Goal: Transaction & Acquisition: Book appointment/travel/reservation

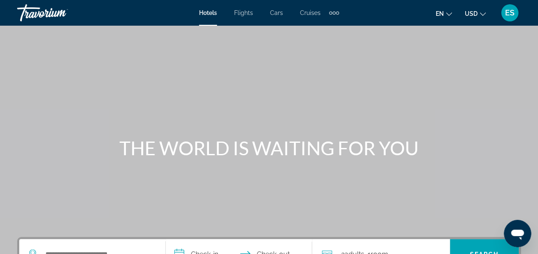
click at [430, 196] on div "Main content" at bounding box center [269, 128] width 538 height 257
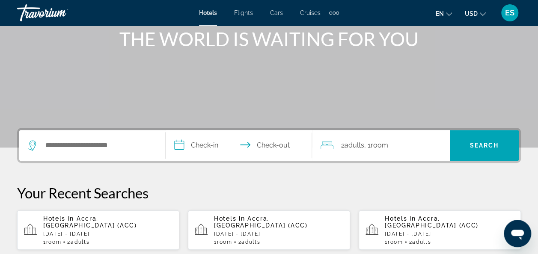
scroll to position [111, 0]
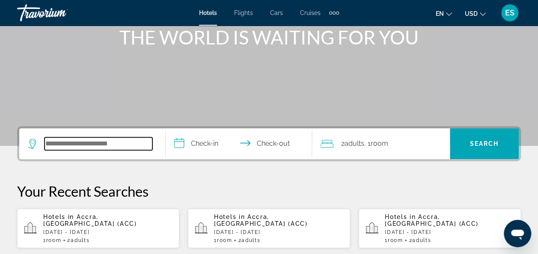
click at [129, 142] on input "Search hotel destination" at bounding box center [98, 143] width 108 height 13
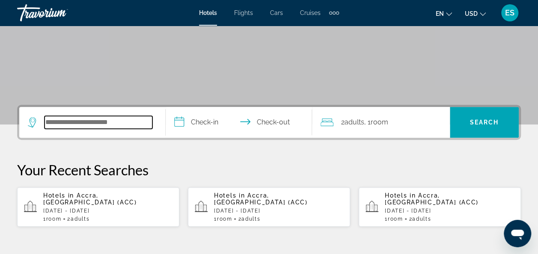
scroll to position [209, 0]
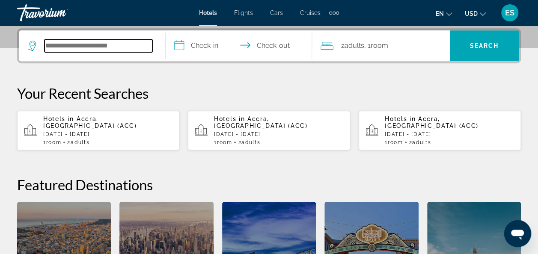
click at [129, 43] on input "Search hotel destination" at bounding box center [98, 45] width 108 height 13
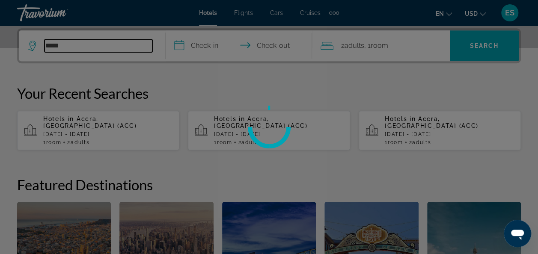
type input "**********"
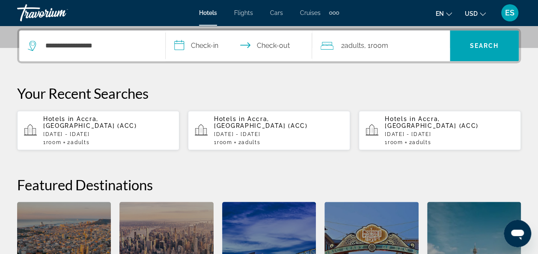
click at [210, 45] on input "**********" at bounding box center [241, 46] width 150 height 33
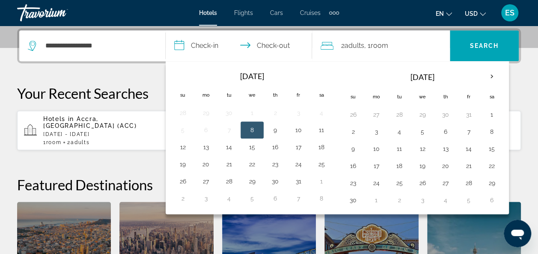
click at [462, 167] on button "21" at bounding box center [469, 166] width 14 height 12
click at [487, 182] on button "29" at bounding box center [492, 183] width 14 height 12
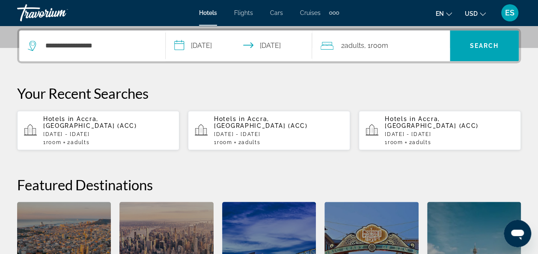
click at [282, 45] on input "**********" at bounding box center [241, 46] width 150 height 33
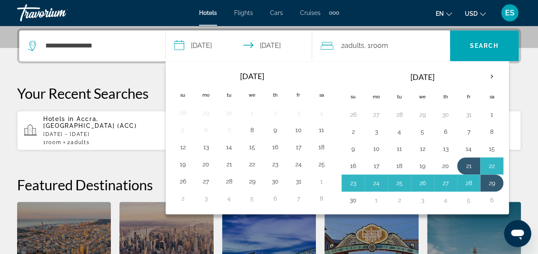
click at [347, 201] on button "30" at bounding box center [353, 200] width 14 height 12
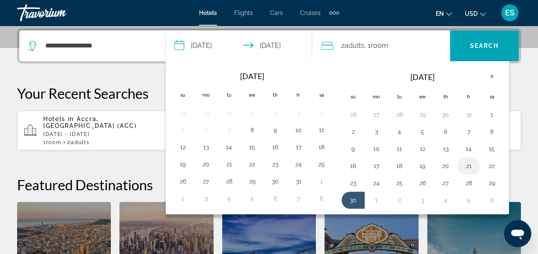
click at [462, 166] on button "21" at bounding box center [469, 166] width 14 height 12
type input "**********"
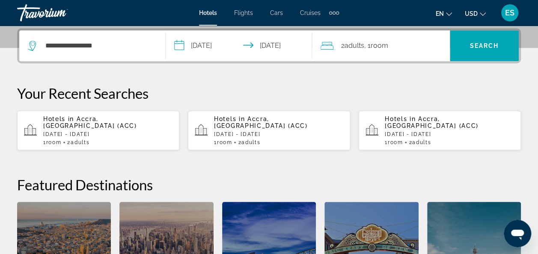
click at [284, 44] on input "**********" at bounding box center [241, 46] width 150 height 33
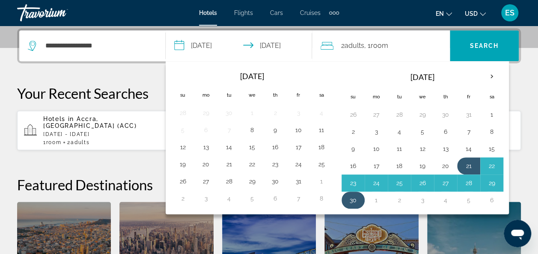
click at [346, 194] on button "30" at bounding box center [353, 200] width 14 height 12
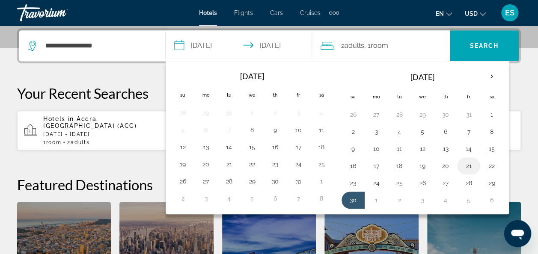
click at [466, 166] on button "21" at bounding box center [469, 166] width 14 height 12
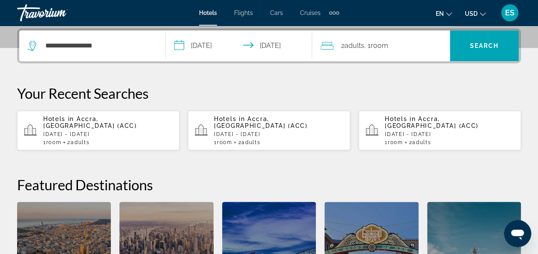
click at [282, 49] on input "**********" at bounding box center [241, 46] width 150 height 33
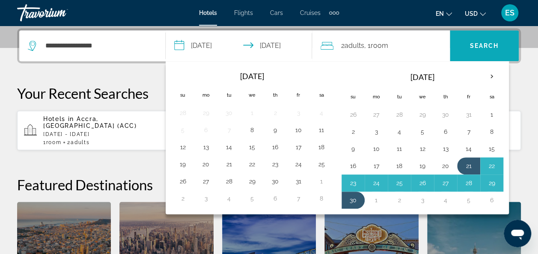
click at [496, 47] on span "Search" at bounding box center [484, 45] width 29 height 7
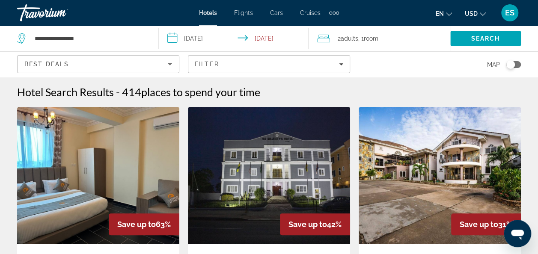
click at [390, 204] on img "Main content" at bounding box center [440, 175] width 162 height 137
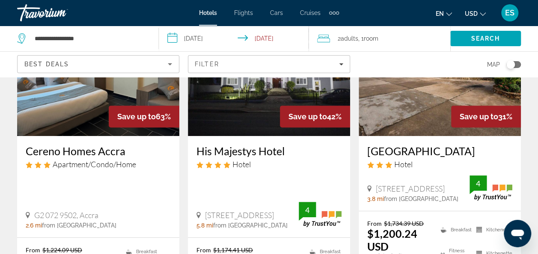
scroll to position [118, 0]
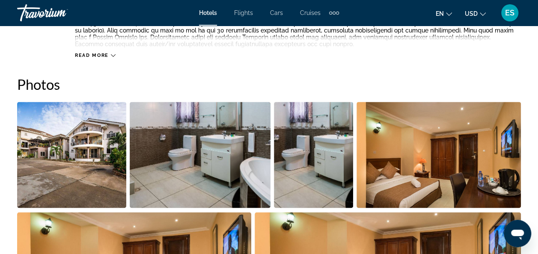
scroll to position [544, 0]
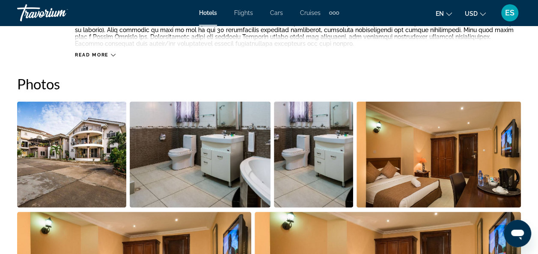
click at [399, 201] on img "Open full-screen image slider" at bounding box center [438, 154] width 165 height 106
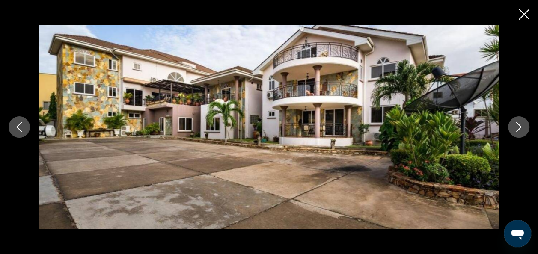
scroll to position [584, 0]
click at [521, 15] on icon "Close slideshow" at bounding box center [524, 14] width 11 height 11
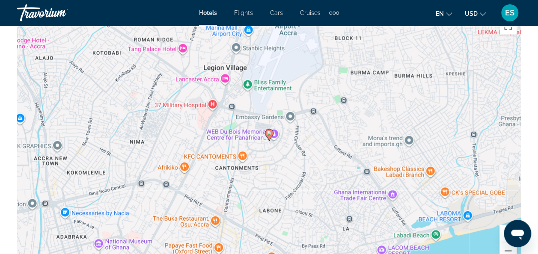
scroll to position [1000, 0]
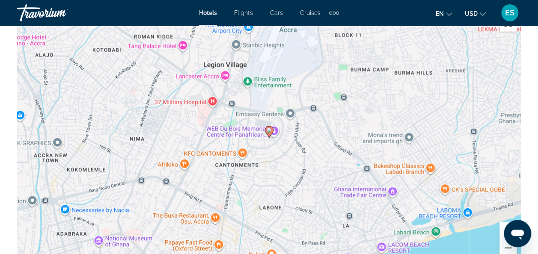
click at [384, 185] on div "To activate drag with keyboard, press Alt + Enter. Once in keyboard drag state,…" at bounding box center [269, 138] width 504 height 257
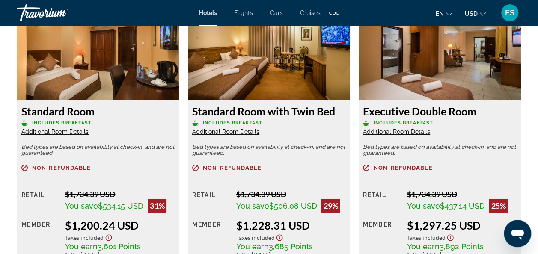
scroll to position [1381, 0]
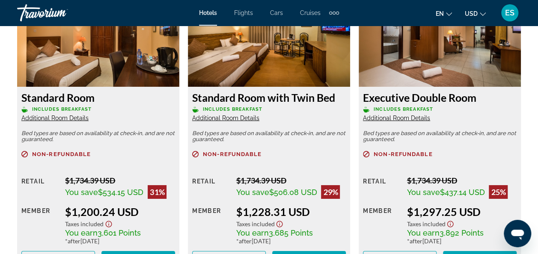
click at [453, 224] on icon "Show Taxes and Fees disclaimer" at bounding box center [450, 224] width 6 height 6
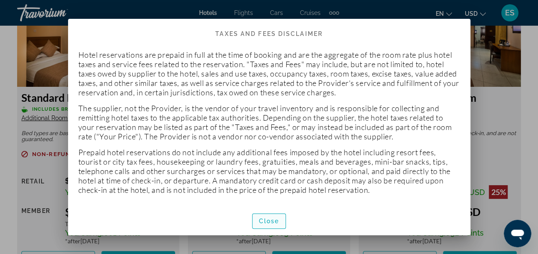
click at [260, 221] on span "Close" at bounding box center [269, 221] width 21 height 7
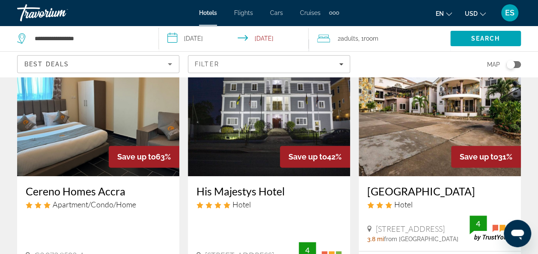
scroll to position [73, 0]
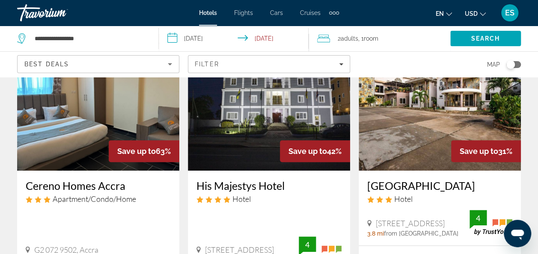
click at [267, 107] on img "Main content" at bounding box center [269, 102] width 162 height 137
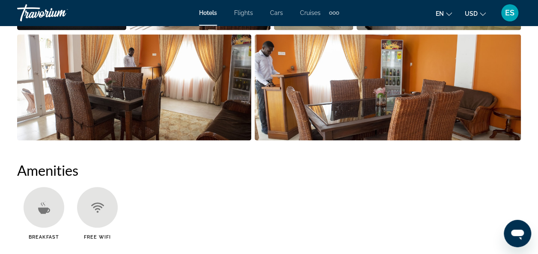
scroll to position [711, 0]
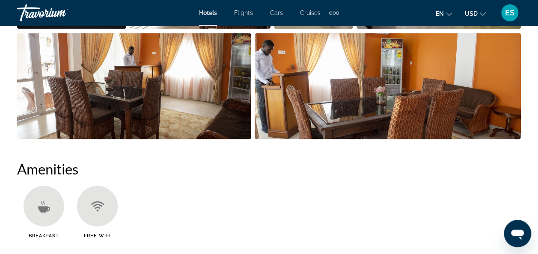
click at [310, 200] on ul "Breakfast Free WiFi" at bounding box center [269, 215] width 504 height 59
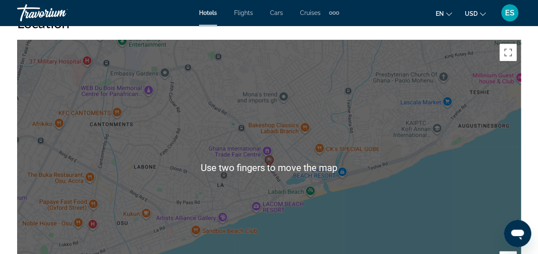
scroll to position [958, 0]
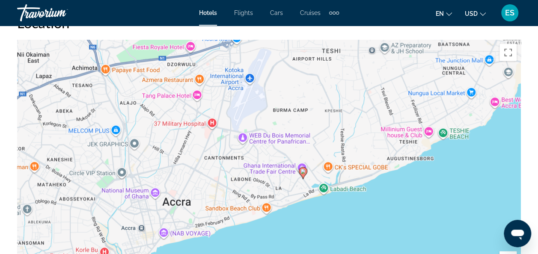
click at [359, 212] on div "To activate drag with keyboard, press Alt + Enter. Once in keyboard drag state,…" at bounding box center [269, 168] width 504 height 257
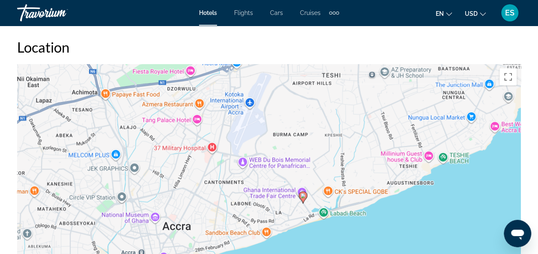
scroll to position [932, 0]
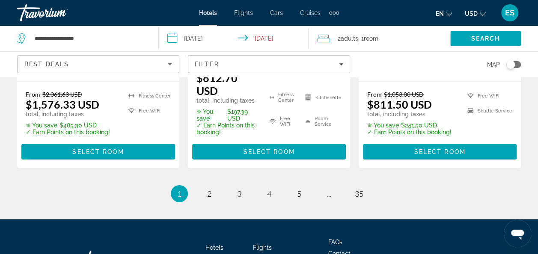
scroll to position [1272, 0]
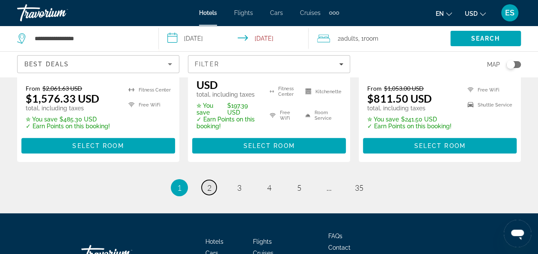
click at [212, 181] on link "page 2" at bounding box center [209, 187] width 15 height 15
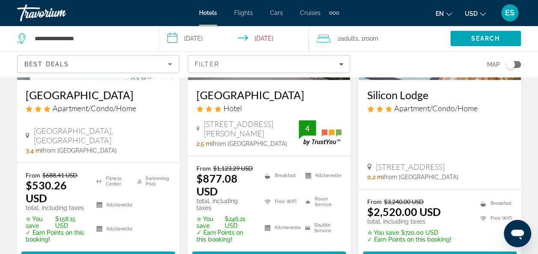
scroll to position [174, 0]
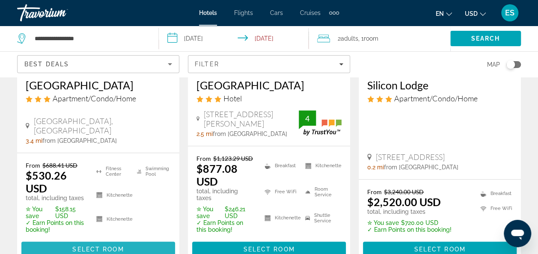
click at [101, 246] on span "Select Room" at bounding box center [97, 249] width 51 height 7
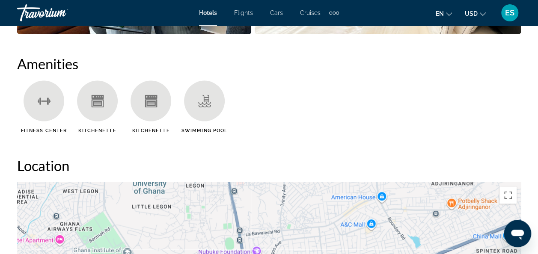
scroll to position [110, 0]
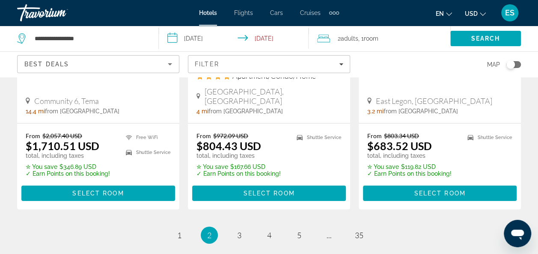
scroll to position [1239, 0]
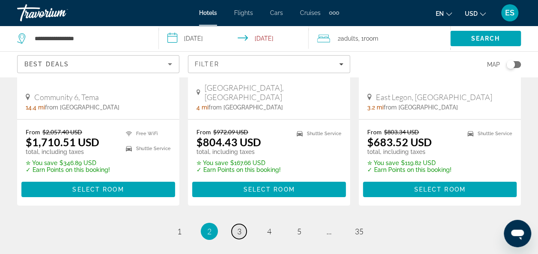
click at [241, 224] on link "page 3" at bounding box center [238, 231] width 15 height 15
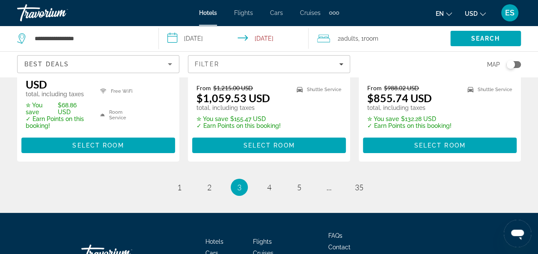
scroll to position [1263, 0]
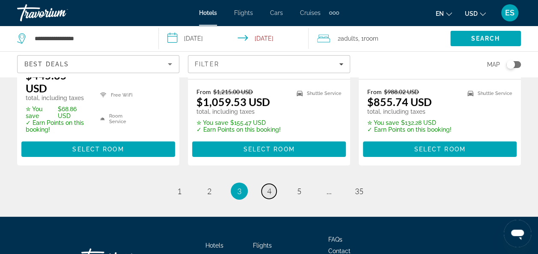
click at [270, 187] on span "4" at bounding box center [269, 191] width 4 height 9
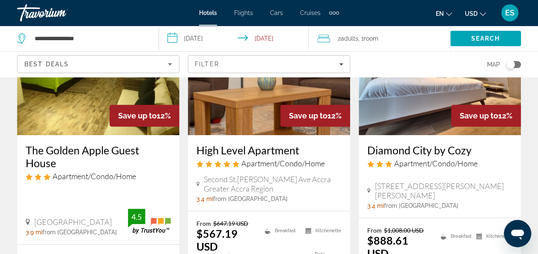
scroll to position [115, 0]
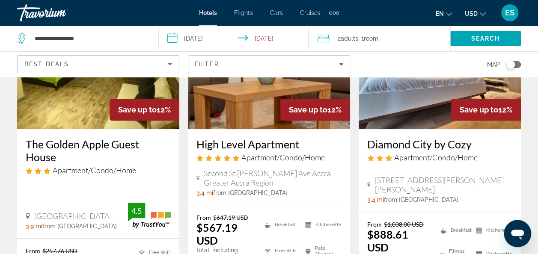
click at [92, 121] on img "Main content" at bounding box center [98, 60] width 162 height 137
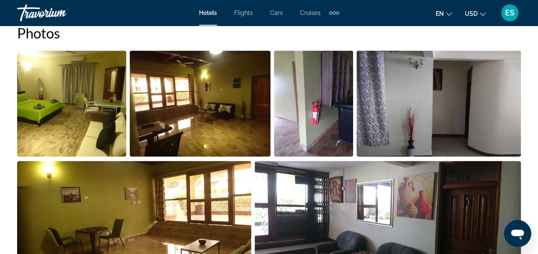
scroll to position [521, 0]
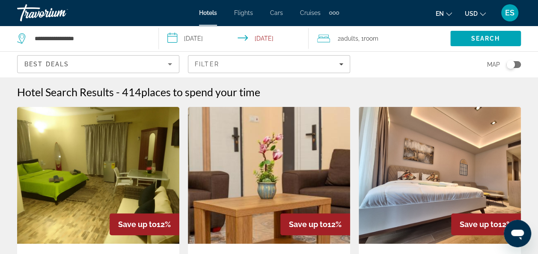
click at [440, 186] on img "Main content" at bounding box center [440, 175] width 162 height 137
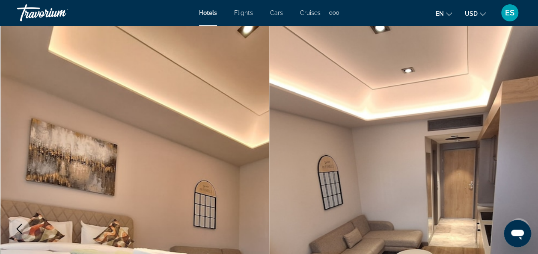
click at [347, 222] on img "Main content" at bounding box center [403, 229] width 269 height 406
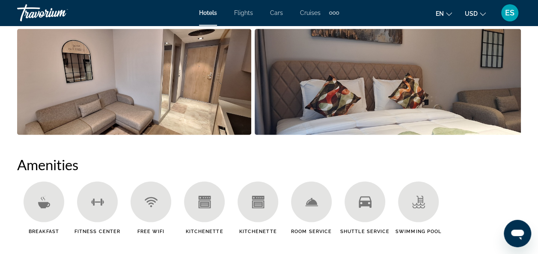
scroll to position [718, 0]
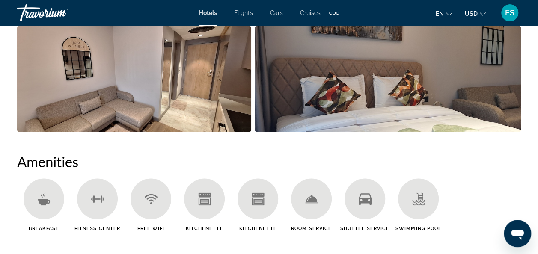
click at [379, 178] on div "Amenities Breakfast [GEOGRAPHIC_DATA] Free WiFi Kitchenette Kitchenette Room Se…" at bounding box center [269, 195] width 504 height 85
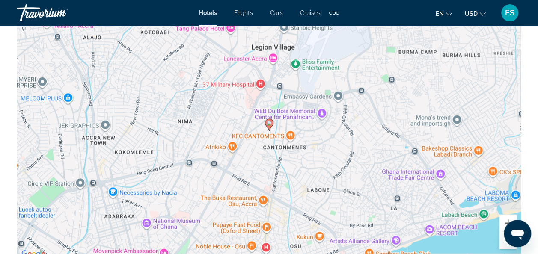
scroll to position [996, 0]
click at [351, 194] on div "To activate drag with keyboard, press Alt + Enter. Once in keyboard drag state,…" at bounding box center [269, 131] width 504 height 257
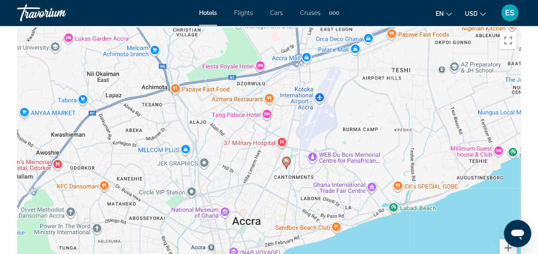
scroll to position [972, 0]
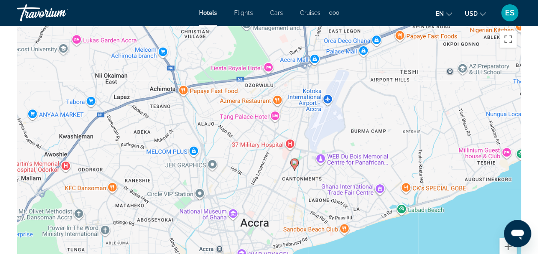
click at [308, 174] on div "To activate drag with keyboard, press Alt + Enter. Once in keyboard drag state,…" at bounding box center [269, 155] width 504 height 257
click at [306, 171] on div "To activate drag with keyboard, press Alt + Enter. Once in keyboard drag state,…" at bounding box center [269, 155] width 504 height 257
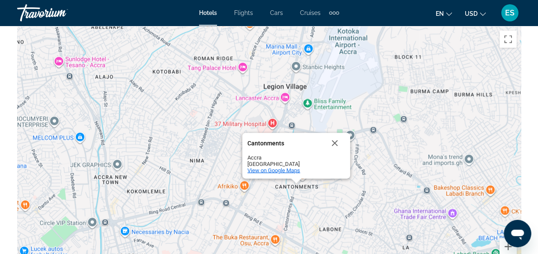
click at [285, 171] on span "View on Google Maps" at bounding box center [273, 170] width 53 height 6
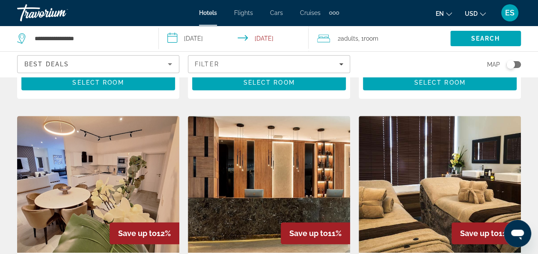
scroll to position [341, 0]
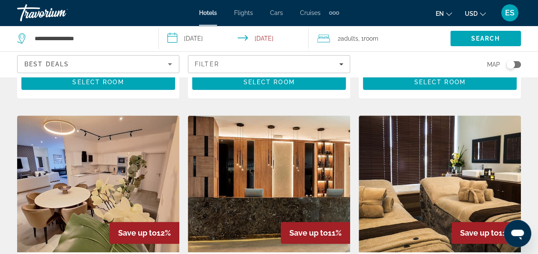
click at [496, 183] on img "Main content" at bounding box center [440, 184] width 162 height 137
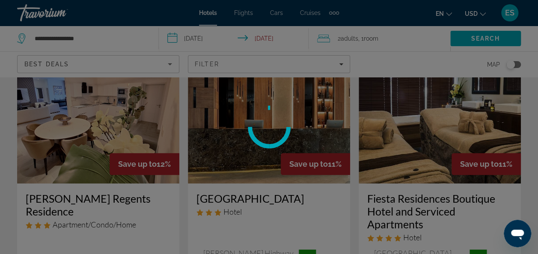
scroll to position [430, 0]
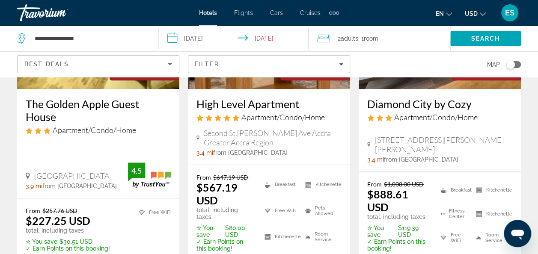
scroll to position [155, 0]
click at [513, 182] on div "From $1,008.00 USD $888.61 USD total, including taxes ✮ You save $119.39 USD ✓ …" at bounding box center [440, 228] width 162 height 113
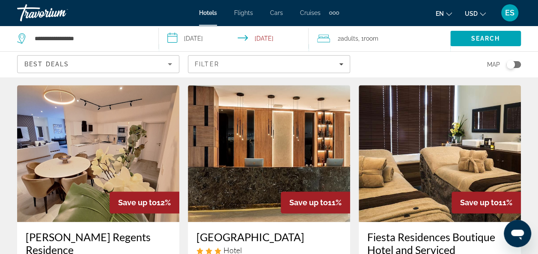
scroll to position [373, 0]
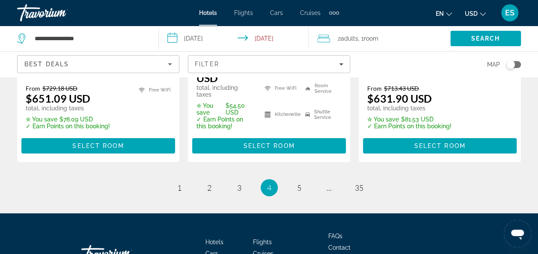
scroll to position [1327, 0]
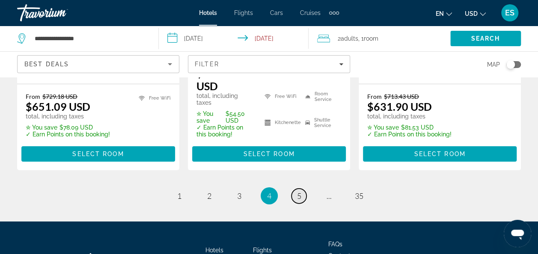
click at [302, 189] on link "page 5" at bounding box center [298, 196] width 15 height 15
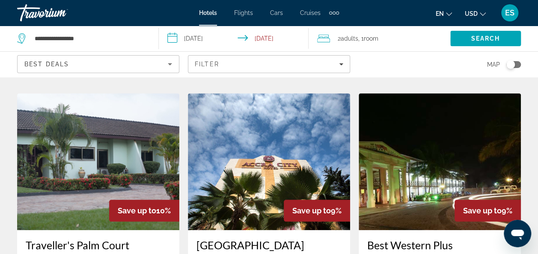
scroll to position [370, 0]
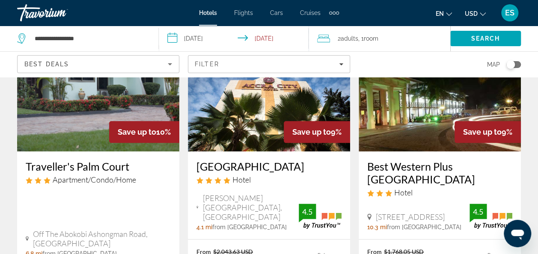
scroll to position [448, 0]
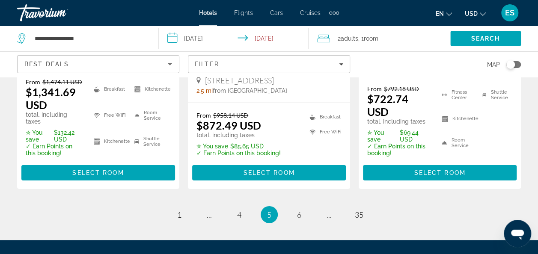
scroll to position [1381, 0]
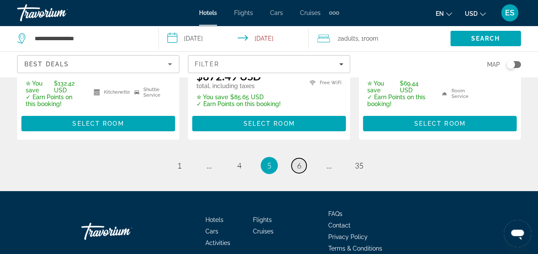
click at [299, 161] on span "6" at bounding box center [299, 165] width 4 height 9
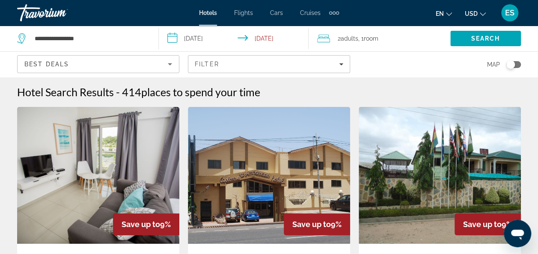
click at [411, 208] on img "Main content" at bounding box center [440, 175] width 162 height 137
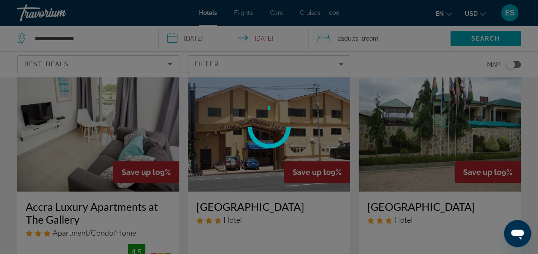
scroll to position [53, 0]
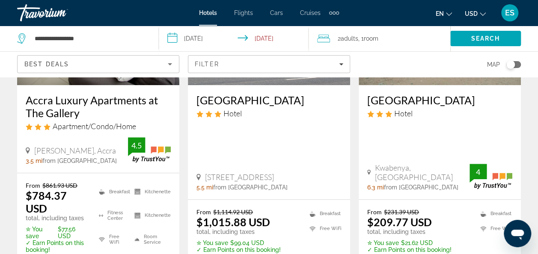
scroll to position [159, 0]
click at [88, 105] on h3 "Accra Luxury Apartments at The Gallery" at bounding box center [98, 106] width 145 height 26
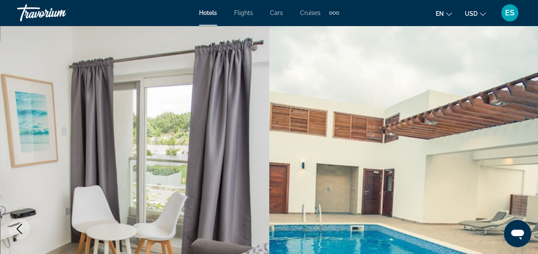
click at [21, 169] on img "Main content" at bounding box center [134, 229] width 269 height 406
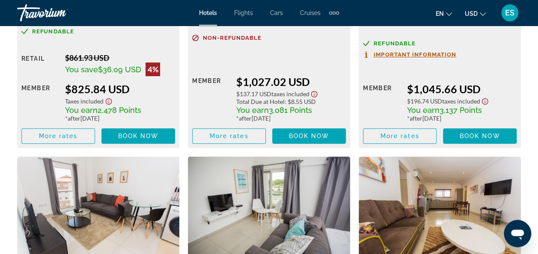
scroll to position [1805, 0]
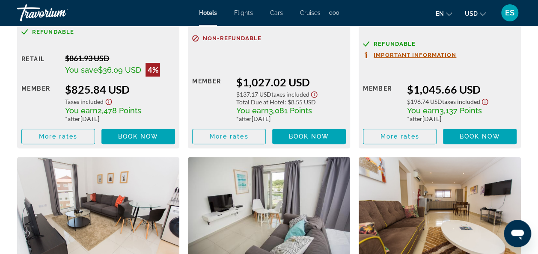
click at [36, 102] on div "Member" at bounding box center [39, 102] width 37 height 39
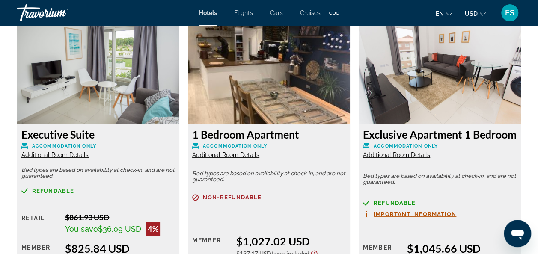
scroll to position [1609, 0]
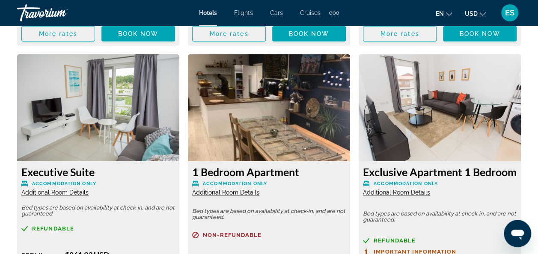
click at [24, 189] on span "Additional Room Details" at bounding box center [54, 192] width 67 height 7
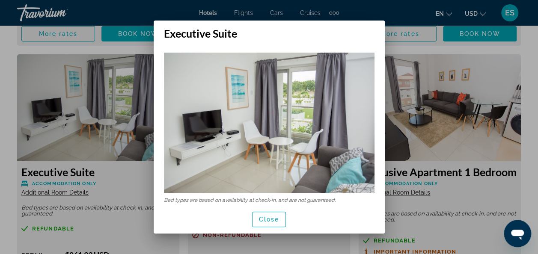
scroll to position [0, 0]
click at [272, 220] on span "Close" at bounding box center [269, 219] width 21 height 7
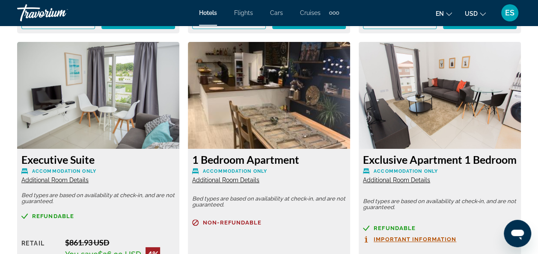
scroll to position [1619, 0]
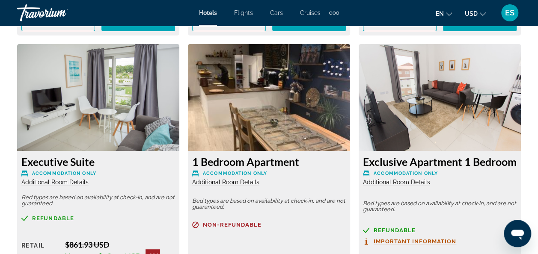
click at [186, 193] on div "1 Bedroom Apartment Accommodation Only Additional Room Details Bed types are ba…" at bounding box center [269, 189] width 171 height 291
click at [218, 113] on img "Main content" at bounding box center [269, 97] width 162 height 107
click at [226, 130] on img "Main content" at bounding box center [269, 97] width 162 height 107
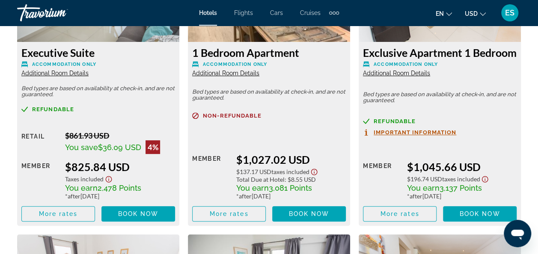
scroll to position [1728, 0]
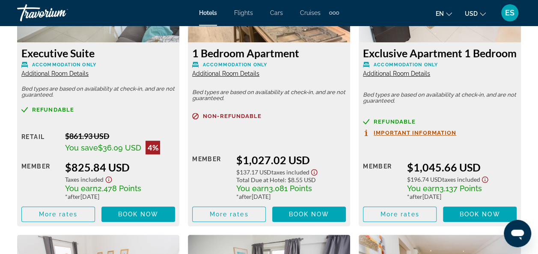
click at [35, 96] on div "Executive Suite Accommodation Only Additional Room Details Bed types are based …" at bounding box center [98, 134] width 162 height 184
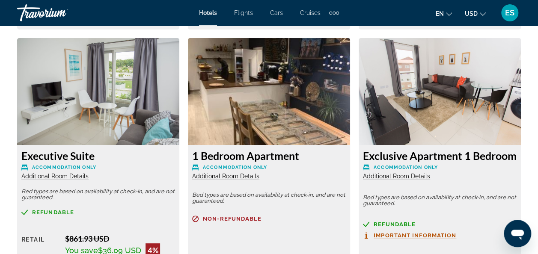
scroll to position [1622, 0]
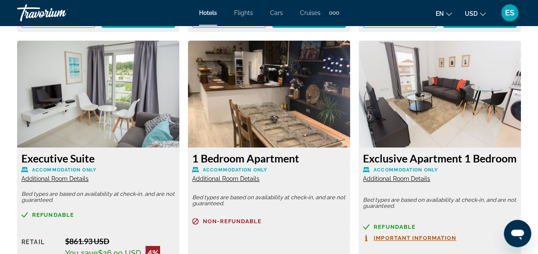
click at [222, 113] on img "Main content" at bounding box center [269, 94] width 162 height 107
click at [219, 175] on span "Additional Room Details" at bounding box center [225, 178] width 67 height 7
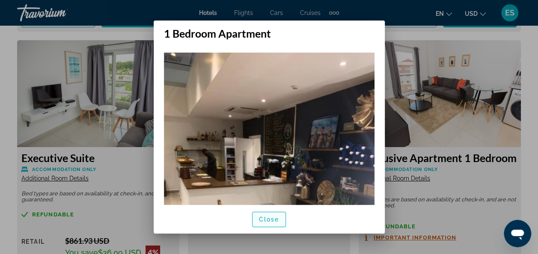
click at [264, 220] on span "Close" at bounding box center [269, 219] width 21 height 7
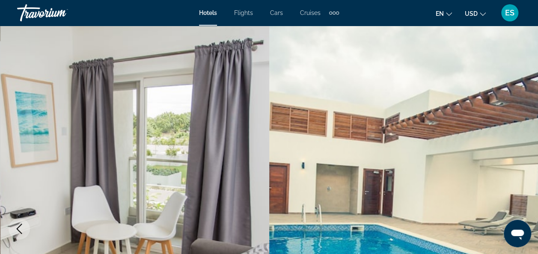
scroll to position [1622, 0]
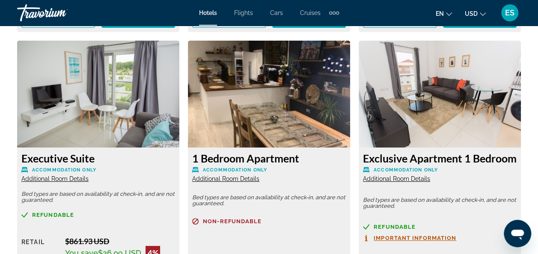
click at [28, 175] on span "Additional Room Details" at bounding box center [54, 178] width 67 height 7
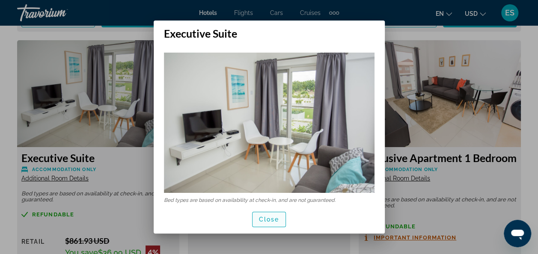
click at [265, 225] on span "button" at bounding box center [268, 219] width 33 height 21
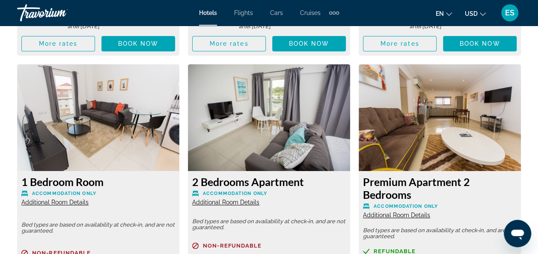
scroll to position [1900, 0]
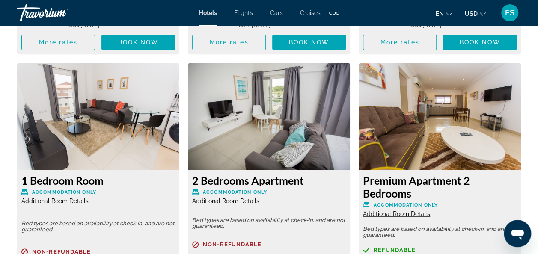
click at [17, 82] on img "Main content" at bounding box center [98, 116] width 162 height 107
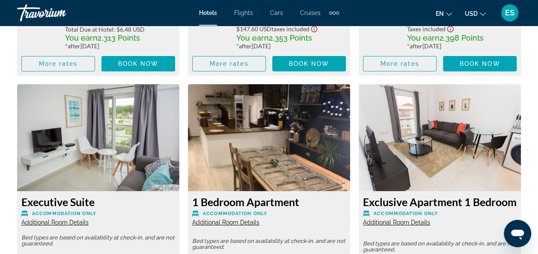
scroll to position [1581, 0]
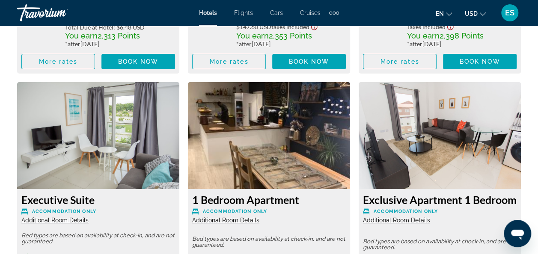
click at [39, 145] on img "Main content" at bounding box center [98, 135] width 162 height 107
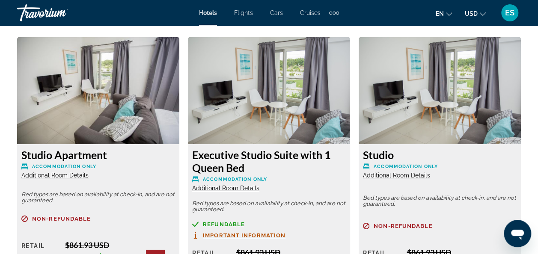
scroll to position [1307, 0]
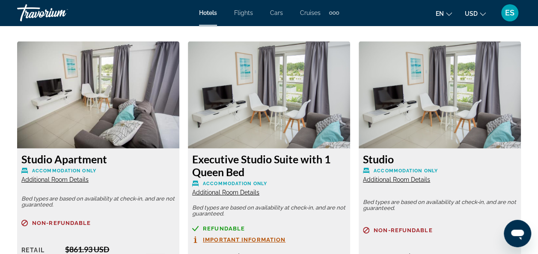
click at [417, 158] on div "Studio Accommodation Only Additional Room Details" at bounding box center [440, 168] width 154 height 31
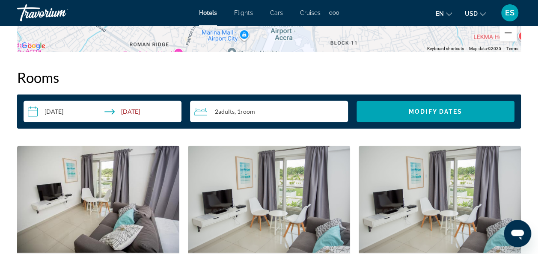
scroll to position [1203, 0]
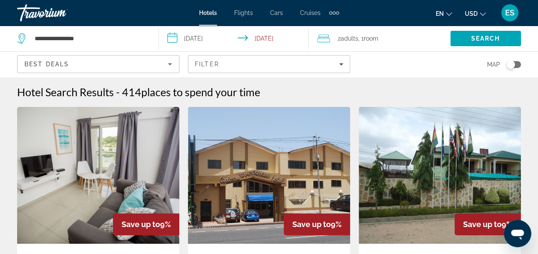
click at [362, 230] on img "Main content" at bounding box center [440, 175] width 162 height 137
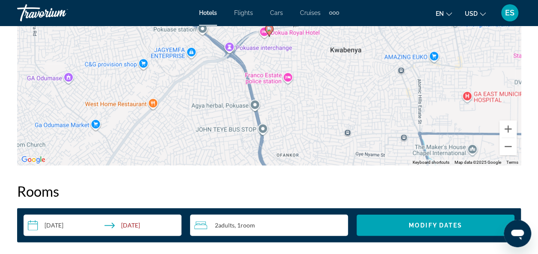
scroll to position [1103, 0]
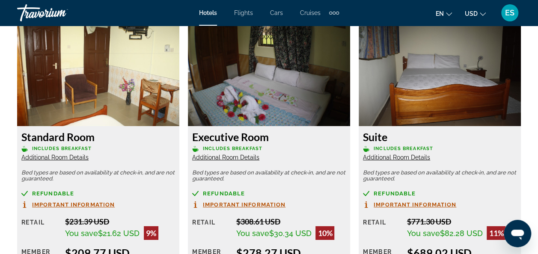
scroll to position [1341, 0]
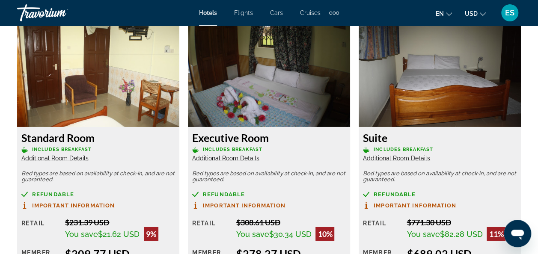
click at [350, 225] on div "Executive Room Includes Breakfast Additional Room Details Bed types are based o…" at bounding box center [269, 166] width 171 height 293
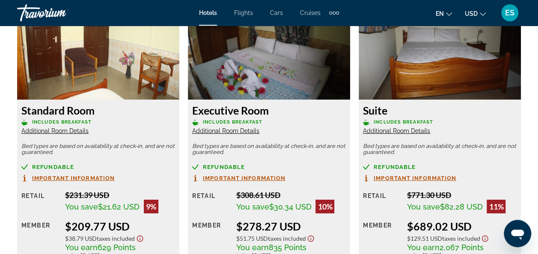
scroll to position [1370, 0]
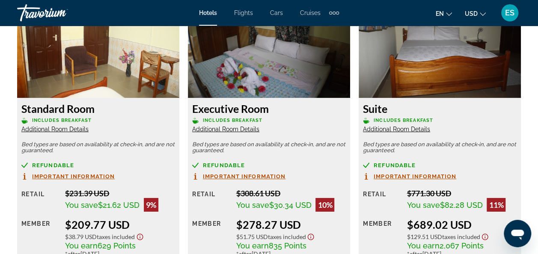
click at [365, 147] on p "Bed types are based on availability at check-in, and are not guaranteed." at bounding box center [440, 148] width 154 height 12
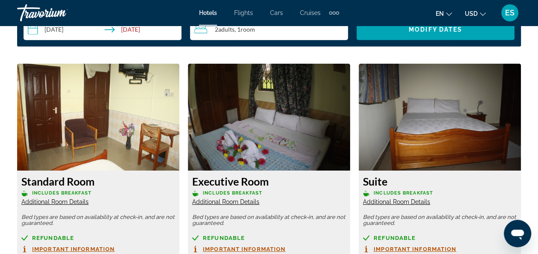
scroll to position [1295, 0]
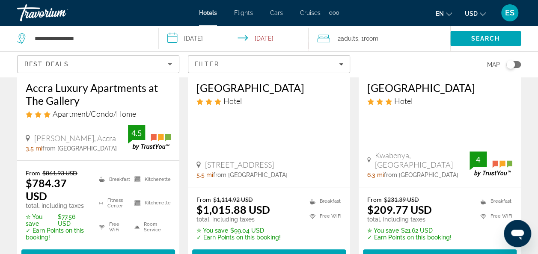
scroll to position [172, 0]
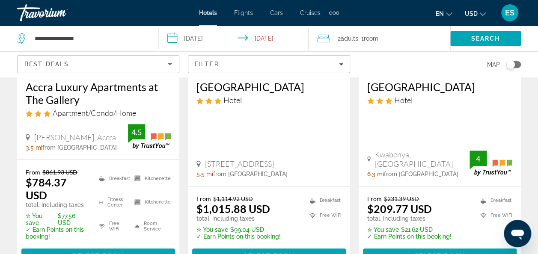
click at [483, 208] on ul "Breakfast Free WiFi" at bounding box center [490, 217] width 43 height 45
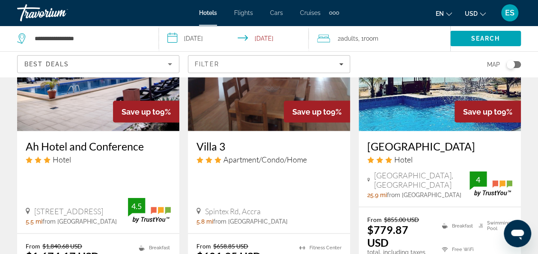
scroll to position [794, 0]
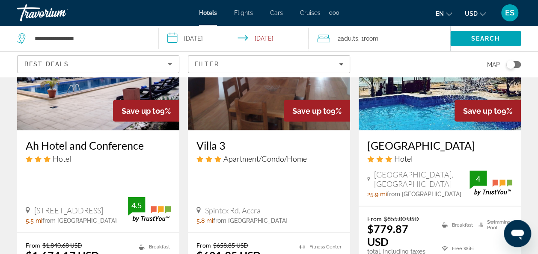
click at [451, 169] on span "[GEOGRAPHIC_DATA], [GEOGRAPHIC_DATA]" at bounding box center [421, 178] width 95 height 19
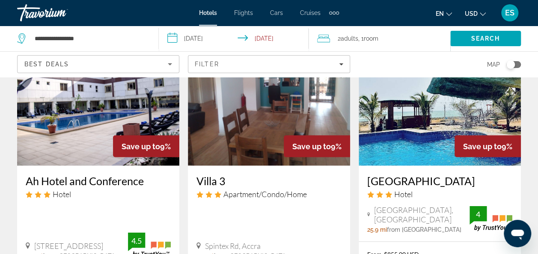
scroll to position [757, 0]
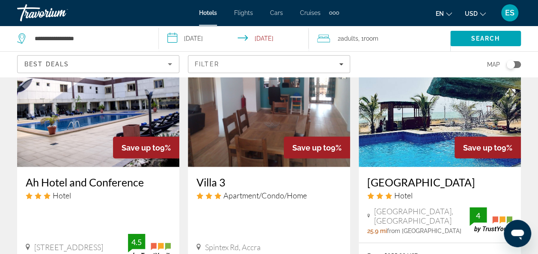
click at [444, 136] on img "Main content" at bounding box center [440, 98] width 162 height 137
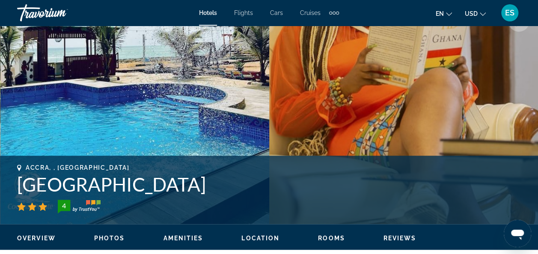
scroll to position [208, 0]
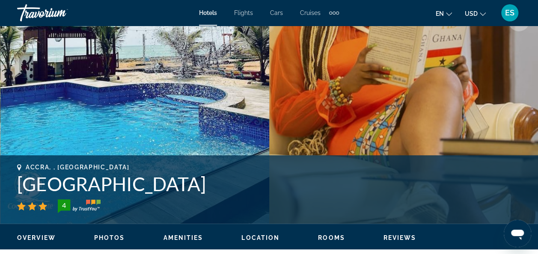
click at [325, 205] on div "4" at bounding box center [269, 206] width 504 height 14
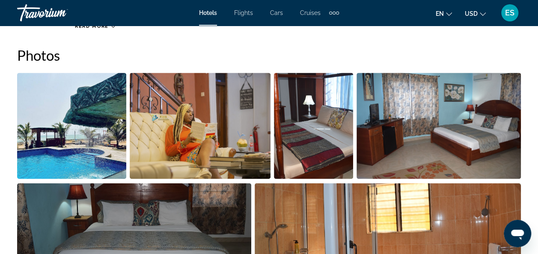
scroll to position [569, 0]
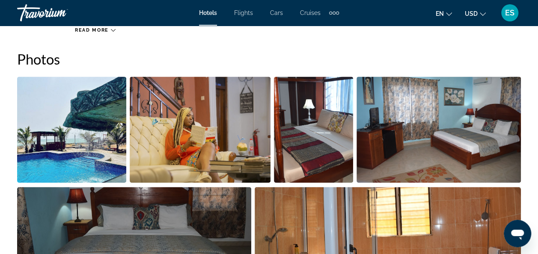
click at [319, 228] on img "Open full-screen image slider" at bounding box center [388, 240] width 266 height 106
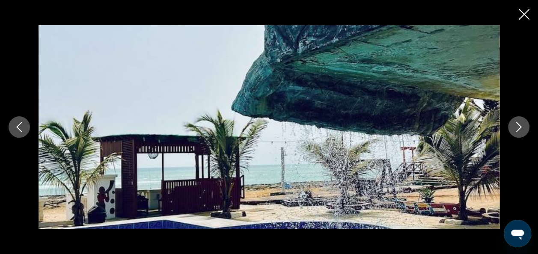
scroll to position [1132, 0]
click at [519, 129] on icon "Next image" at bounding box center [519, 127] width 6 height 10
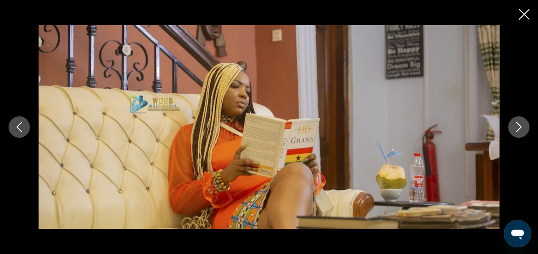
click at [519, 128] on icon "Next image" at bounding box center [518, 127] width 10 height 10
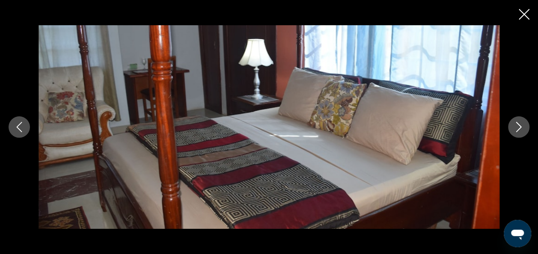
click at [521, 124] on icon "Next image" at bounding box center [518, 127] width 10 height 10
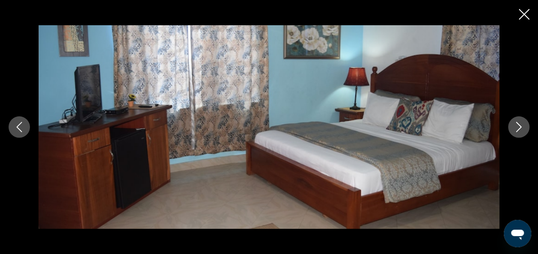
click at [520, 124] on icon "Next image" at bounding box center [518, 127] width 10 height 10
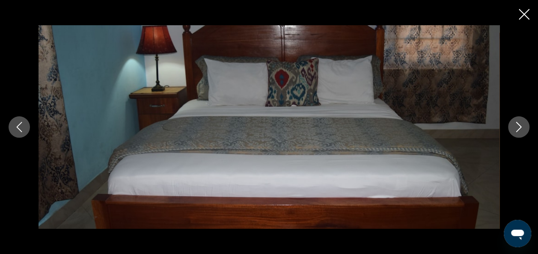
click at [520, 122] on icon "Next image" at bounding box center [518, 127] width 10 height 10
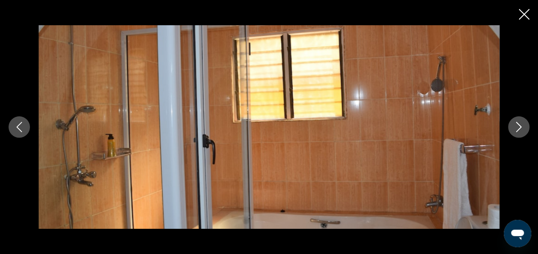
click at [521, 121] on button "Next image" at bounding box center [518, 126] width 21 height 21
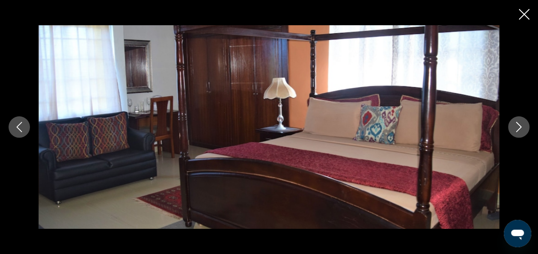
click at [521, 121] on button "Next image" at bounding box center [518, 126] width 21 height 21
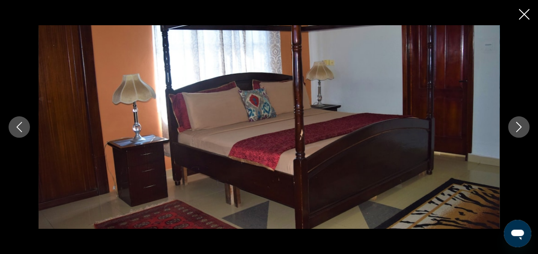
click at [514, 123] on icon "Next image" at bounding box center [518, 127] width 10 height 10
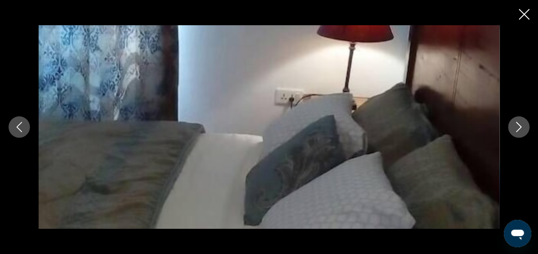
click at [517, 121] on button "Next image" at bounding box center [518, 126] width 21 height 21
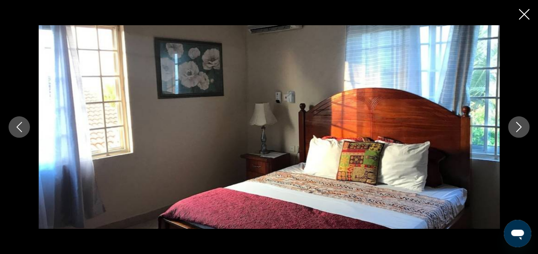
click at [519, 124] on icon "Next image" at bounding box center [518, 127] width 10 height 10
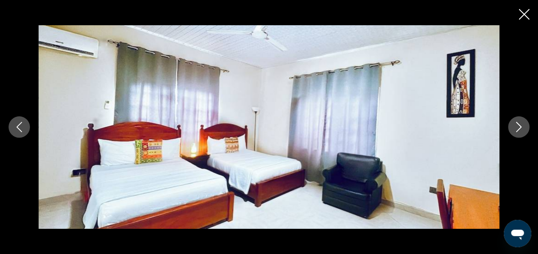
click at [519, 124] on icon "Next image" at bounding box center [518, 127] width 10 height 10
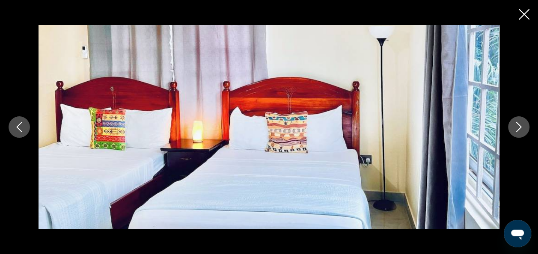
click at [517, 123] on icon "Next image" at bounding box center [518, 127] width 10 height 10
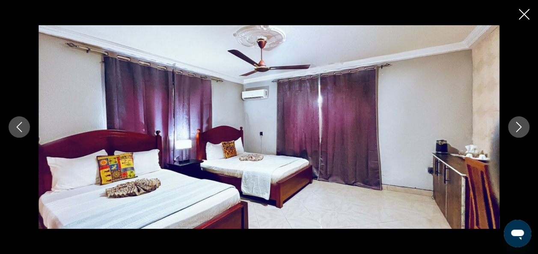
click at [515, 123] on icon "Next image" at bounding box center [518, 127] width 10 height 10
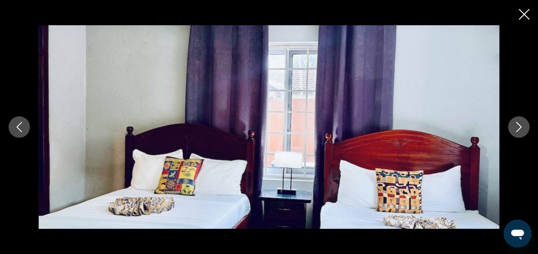
click at [516, 122] on icon "Next image" at bounding box center [519, 127] width 6 height 10
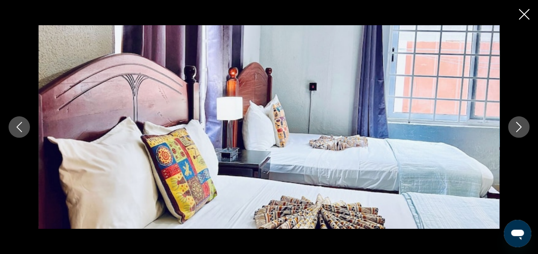
click at [518, 122] on icon "Next image" at bounding box center [518, 127] width 10 height 10
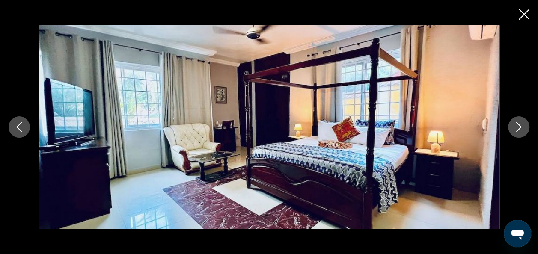
click at [516, 126] on icon "Next image" at bounding box center [518, 127] width 10 height 10
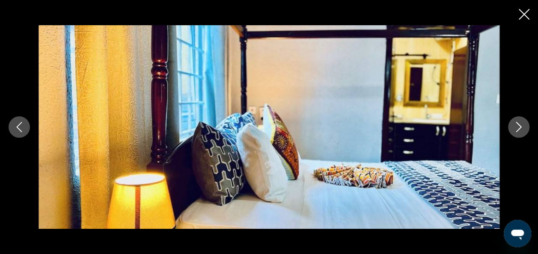
click at [517, 123] on icon "Next image" at bounding box center [519, 127] width 6 height 10
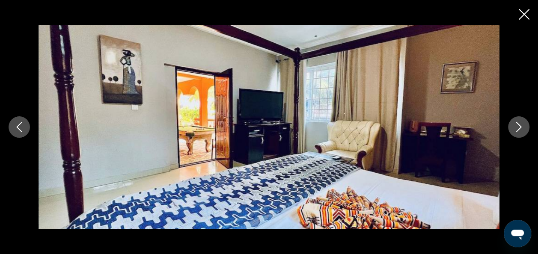
click at [519, 122] on button "Next image" at bounding box center [518, 126] width 21 height 21
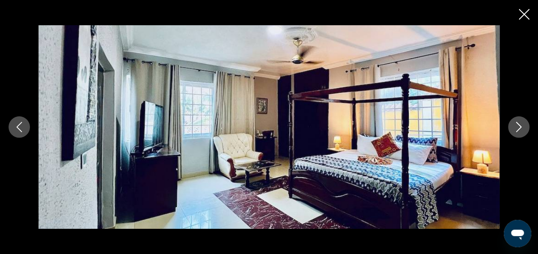
click at [524, 123] on button "Next image" at bounding box center [518, 126] width 21 height 21
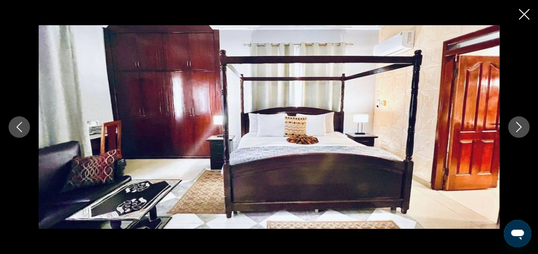
click at [520, 123] on icon "Next image" at bounding box center [518, 127] width 10 height 10
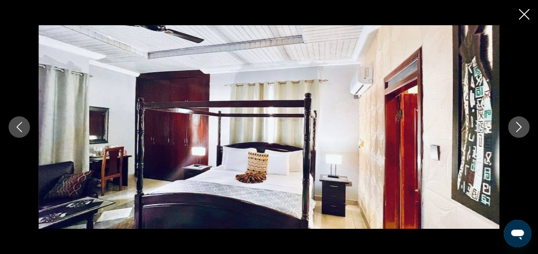
click at [518, 122] on icon "Next image" at bounding box center [518, 127] width 10 height 10
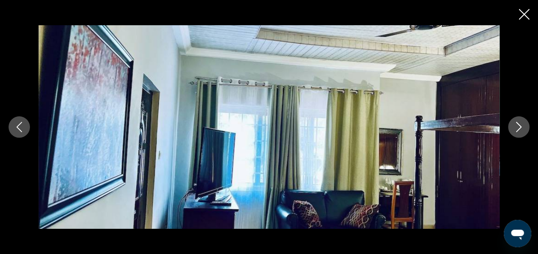
click at [516, 122] on icon "Next image" at bounding box center [518, 127] width 10 height 10
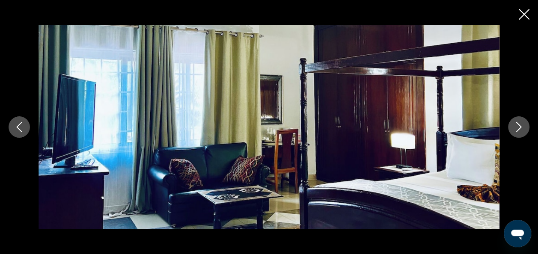
click at [519, 123] on icon "Next image" at bounding box center [518, 127] width 10 height 10
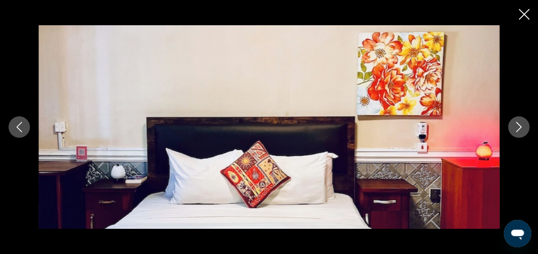
click at [517, 124] on icon "Next image" at bounding box center [518, 127] width 10 height 10
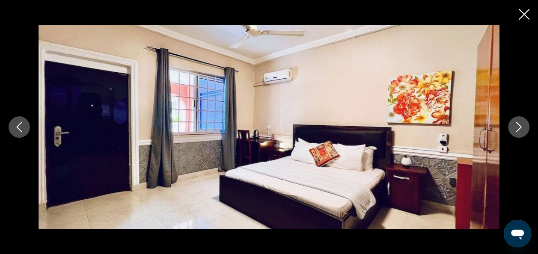
click at [518, 123] on icon "Next image" at bounding box center [518, 127] width 10 height 10
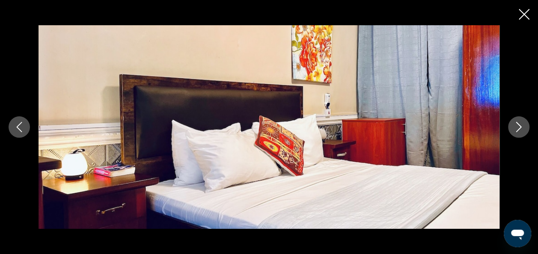
click at [517, 123] on icon "Next image" at bounding box center [519, 127] width 6 height 10
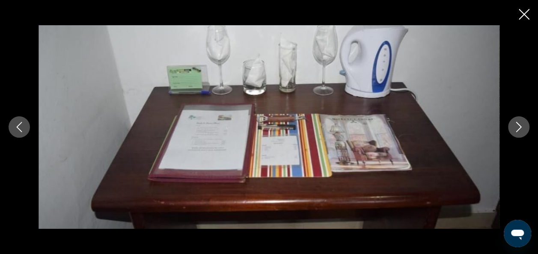
click at [525, 14] on icon "Close slideshow" at bounding box center [524, 14] width 11 height 11
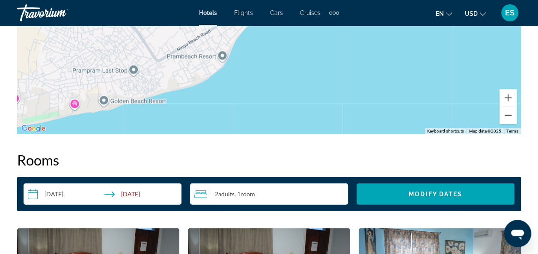
click at [410, 104] on div "To activate drag with keyboard, press Alt + Enter. Once in keyboard drag state,…" at bounding box center [269, 6] width 504 height 257
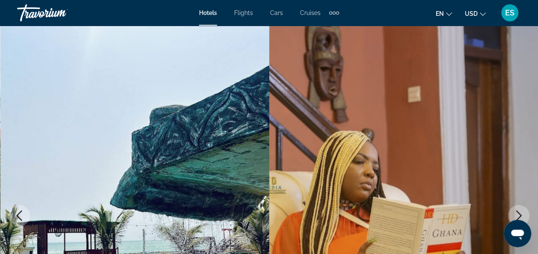
scroll to position [0, 0]
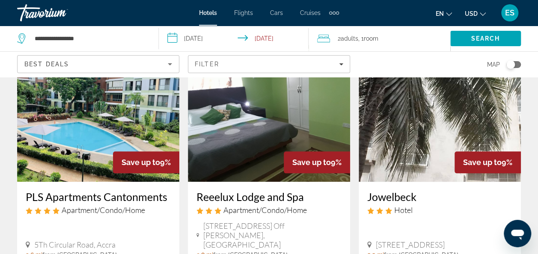
scroll to position [418, 0]
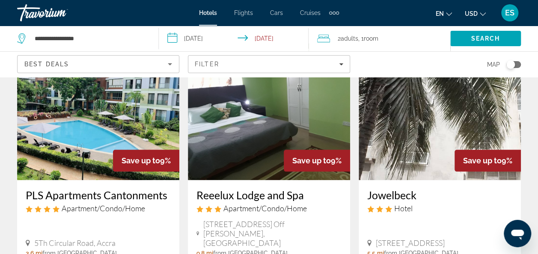
click at [323, 228] on span "[STREET_ADDRESS] Off [PERSON_NAME], [GEOGRAPHIC_DATA]" at bounding box center [272, 233] width 138 height 28
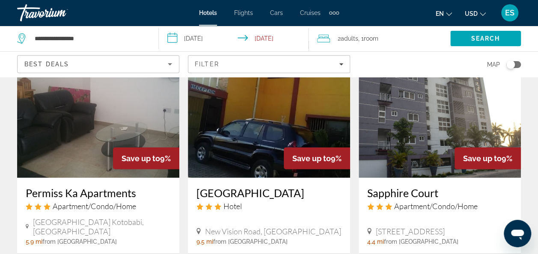
scroll to position [1091, 0]
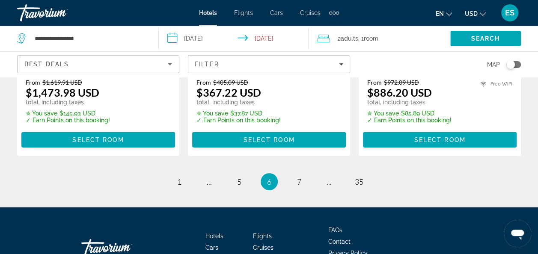
scroll to position [1274, 0]
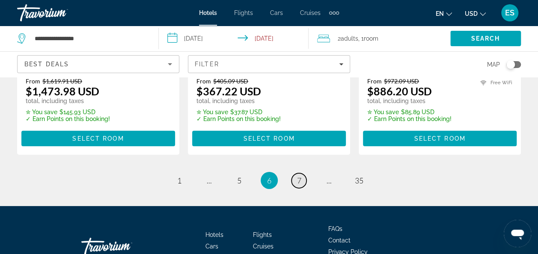
click at [301, 173] on link "page 7" at bounding box center [298, 180] width 15 height 15
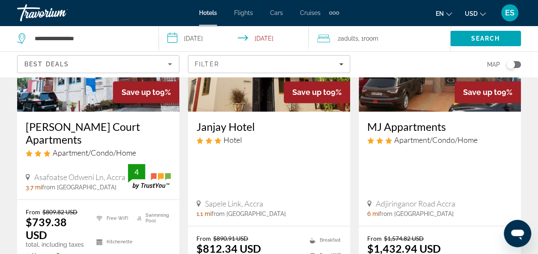
scroll to position [452, 0]
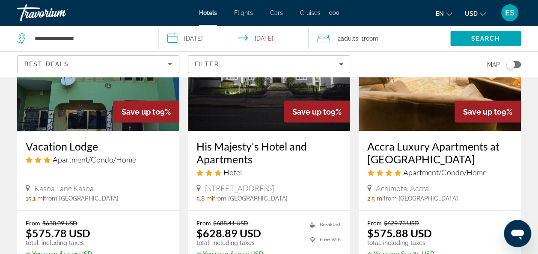
scroll to position [788, 0]
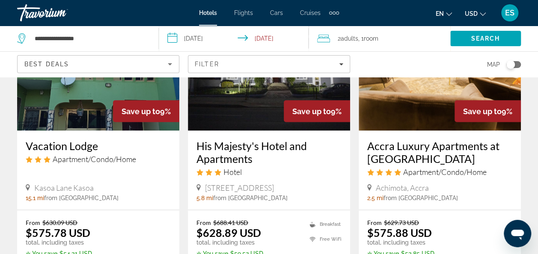
click at [487, 151] on h3 "Accra Luxury Apartments at [GEOGRAPHIC_DATA]" at bounding box center [439, 152] width 145 height 26
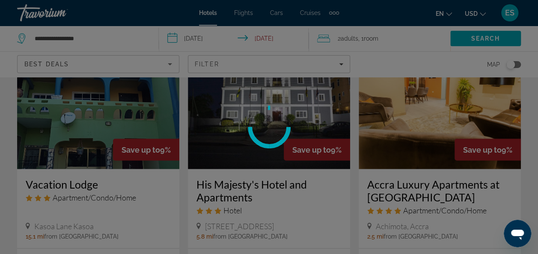
scroll to position [746, 0]
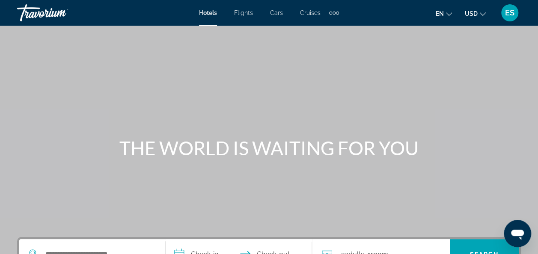
click at [261, 201] on div "Main content" at bounding box center [269, 128] width 538 height 257
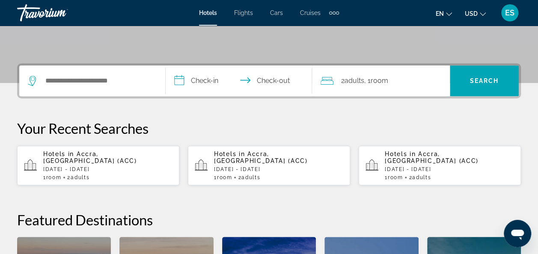
scroll to position [178, 0]
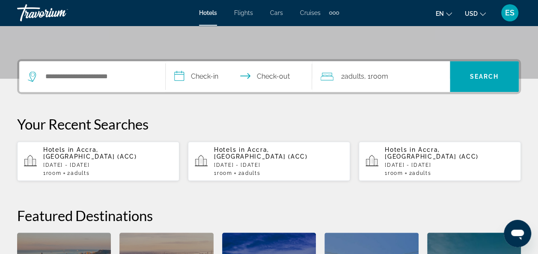
click at [108, 162] on p "[DATE] - [DATE]" at bounding box center [107, 165] width 129 height 6
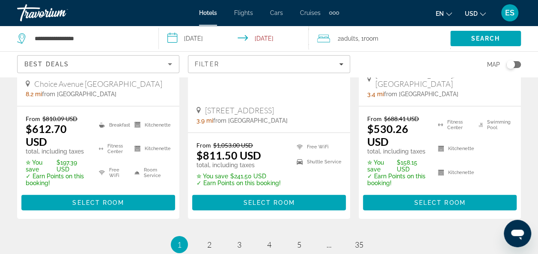
scroll to position [1201, 0]
click at [210, 237] on link "page 2" at bounding box center [209, 244] width 15 height 15
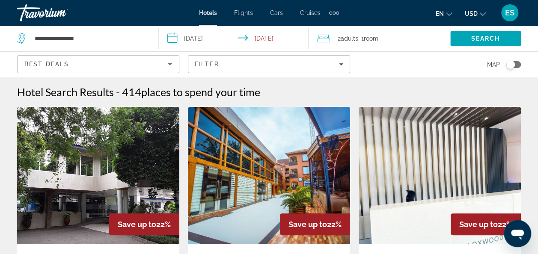
click at [172, 64] on icon "Sort by" at bounding box center [170, 64] width 10 height 10
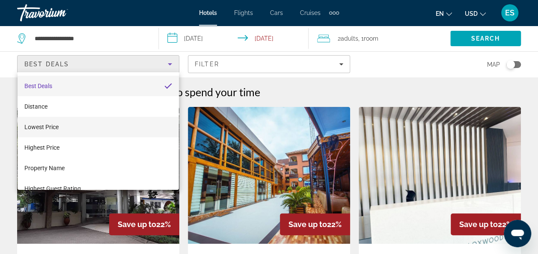
click at [55, 127] on span "Lowest Price" at bounding box center [41, 127] width 34 height 7
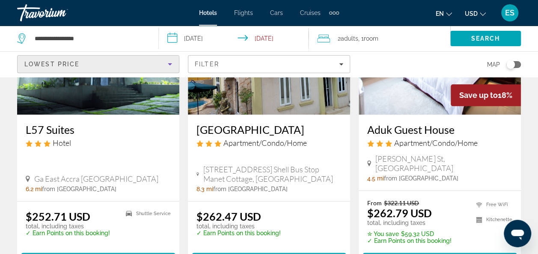
scroll to position [451, 0]
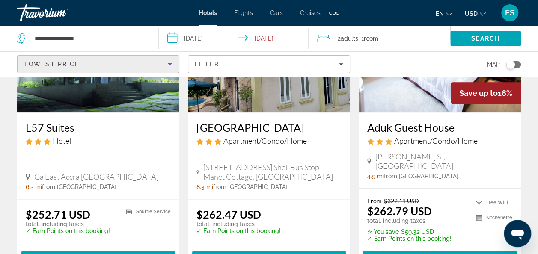
click at [270, 122] on h3 "[GEOGRAPHIC_DATA]" at bounding box center [268, 127] width 145 height 13
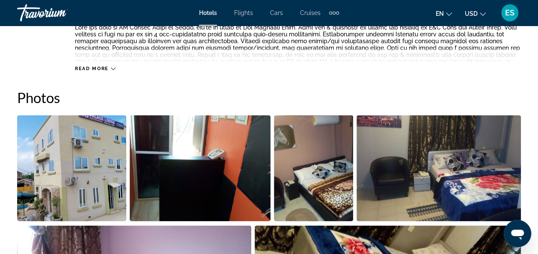
scroll to position [531, 0]
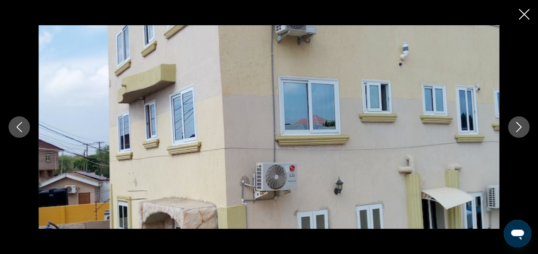
scroll to position [615, 0]
click at [515, 124] on icon "Next image" at bounding box center [518, 127] width 10 height 10
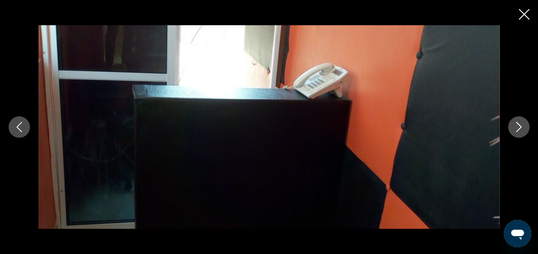
click at [512, 129] on button "Next image" at bounding box center [518, 126] width 21 height 21
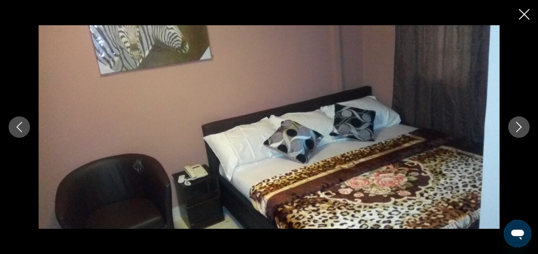
click at [520, 127] on icon "Next image" at bounding box center [518, 127] width 10 height 10
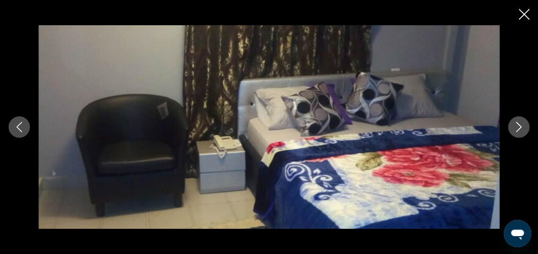
click at [516, 126] on icon "Next image" at bounding box center [518, 127] width 10 height 10
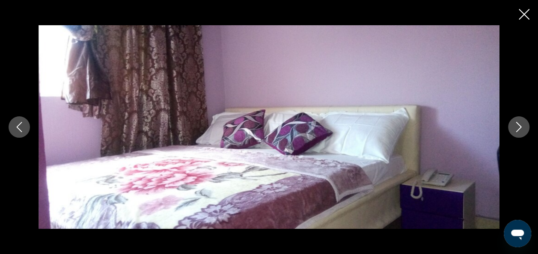
click at [515, 127] on icon "Next image" at bounding box center [518, 127] width 10 height 10
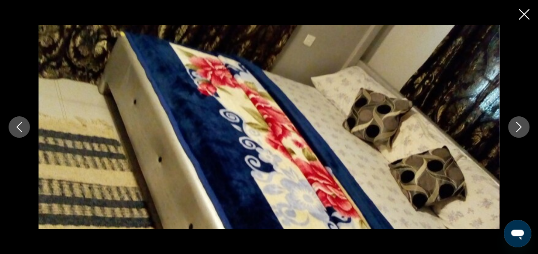
click at [512, 129] on button "Next image" at bounding box center [518, 126] width 21 height 21
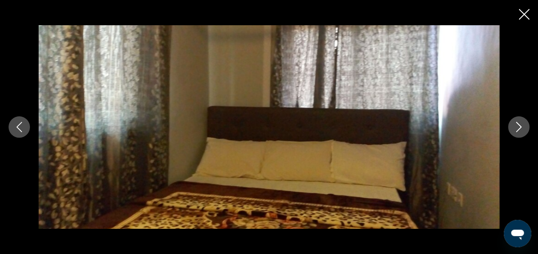
click at [524, 16] on icon "Close slideshow" at bounding box center [524, 14] width 11 height 11
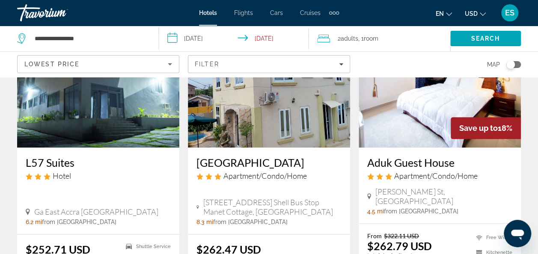
scroll to position [417, 0]
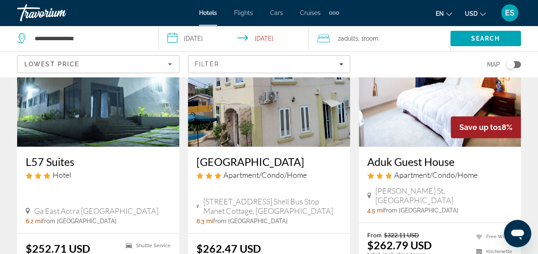
click at [451, 193] on span "[PERSON_NAME] St, [GEOGRAPHIC_DATA]" at bounding box center [443, 195] width 137 height 19
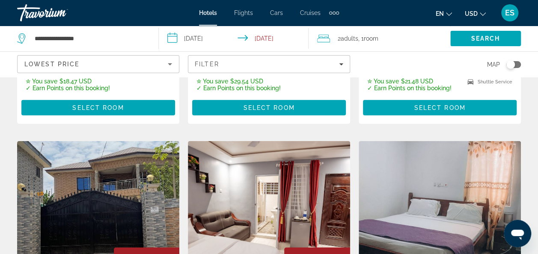
scroll to position [919, 0]
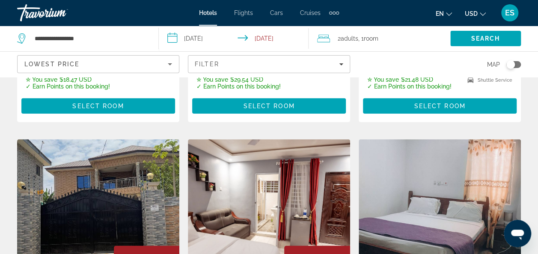
click at [428, 226] on img "Main content" at bounding box center [440, 207] width 162 height 137
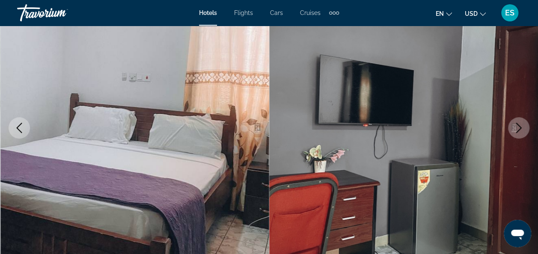
scroll to position [101, 0]
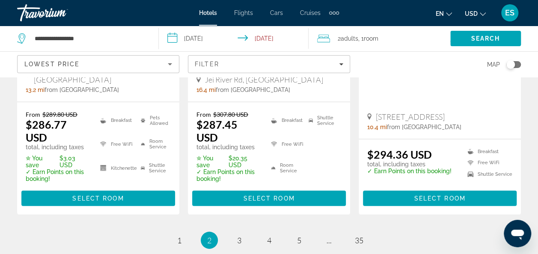
scroll to position [1189, 0]
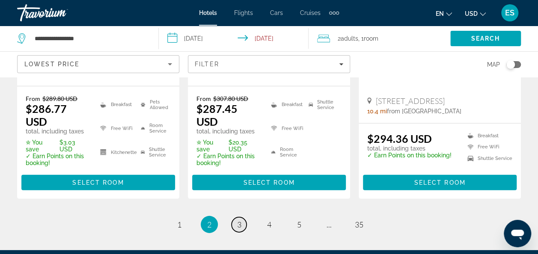
click at [243, 217] on link "page 3" at bounding box center [238, 224] width 15 height 15
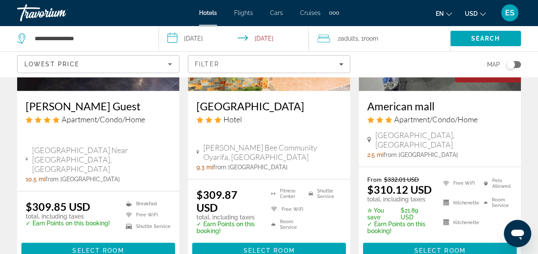
scroll to position [1147, 0]
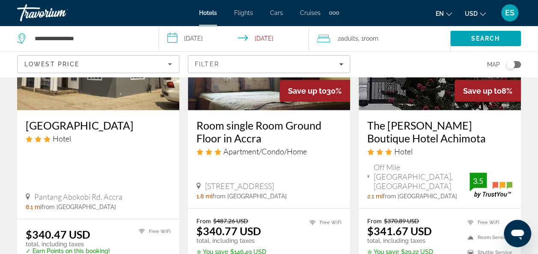
scroll to position [1129, 0]
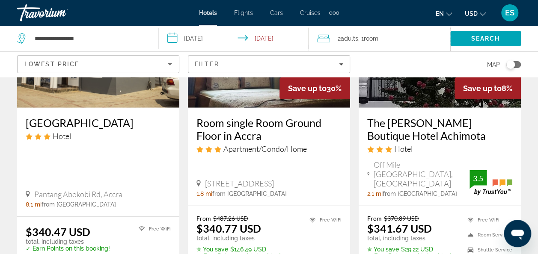
click at [479, 116] on h3 "The [PERSON_NAME] Boutique Hotel Achimota" at bounding box center [439, 129] width 145 height 26
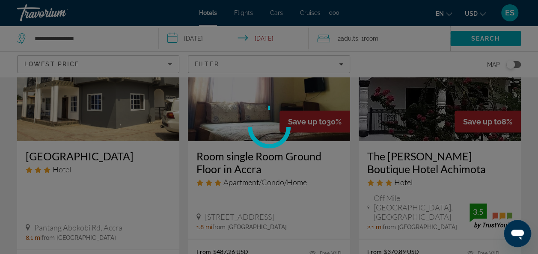
scroll to position [1085, 0]
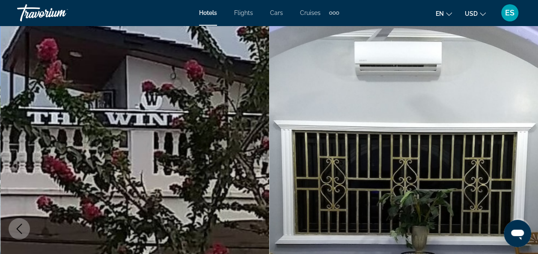
click at [361, 219] on img "Main content" at bounding box center [403, 229] width 269 height 406
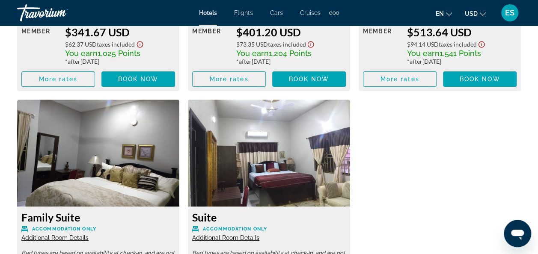
scroll to position [1564, 0]
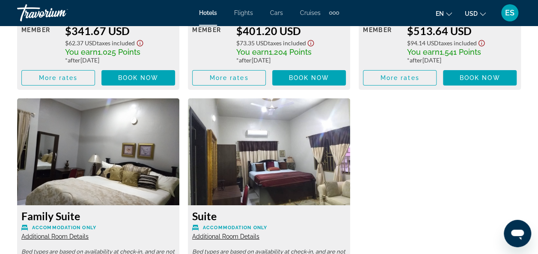
click at [459, 215] on div "Comfort Room Accommodation Only Additional Room Details Bed types are based on …" at bounding box center [269, 98] width 512 height 602
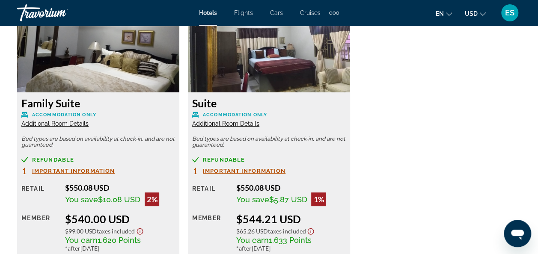
scroll to position [1675, 0]
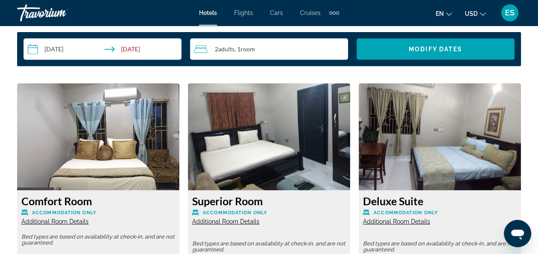
scroll to position [1276, 0]
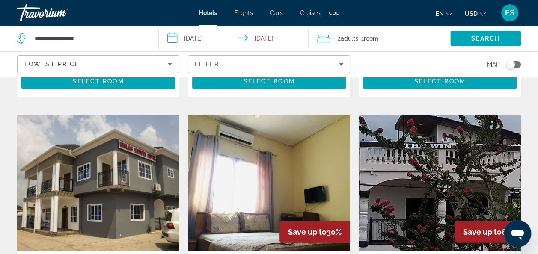
scroll to position [1072, 0]
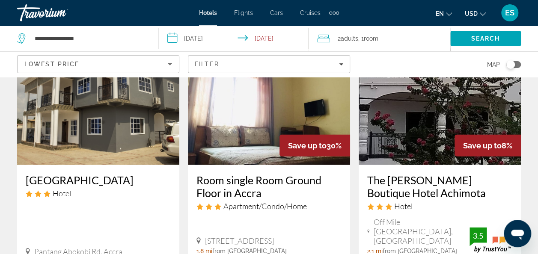
click at [427, 188] on div "The [PERSON_NAME] Boutique Hotel Achimota Hotel" at bounding box center [439, 196] width 145 height 44
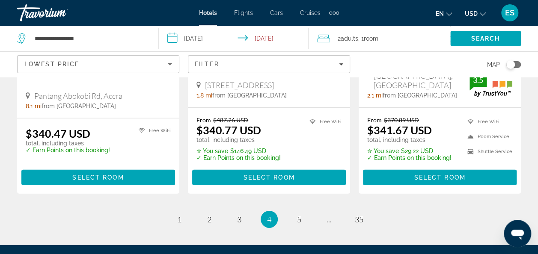
scroll to position [1231, 0]
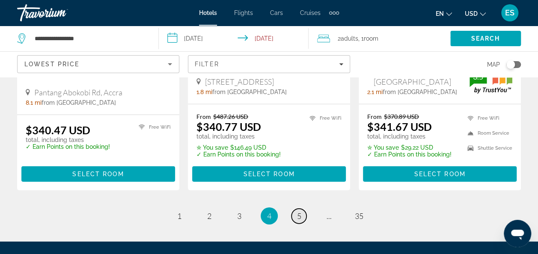
click at [299, 211] on span "5" at bounding box center [299, 215] width 4 height 9
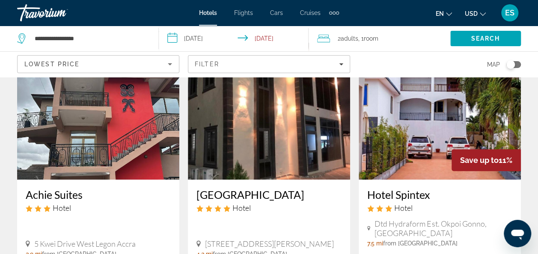
scroll to position [62, 0]
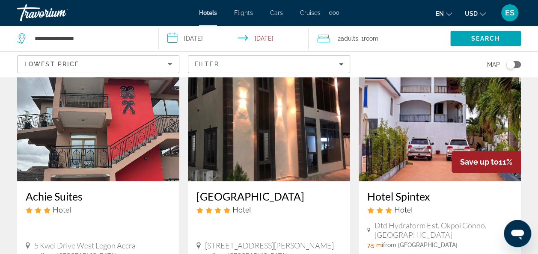
click at [240, 192] on h3 "[GEOGRAPHIC_DATA]" at bounding box center [268, 196] width 145 height 13
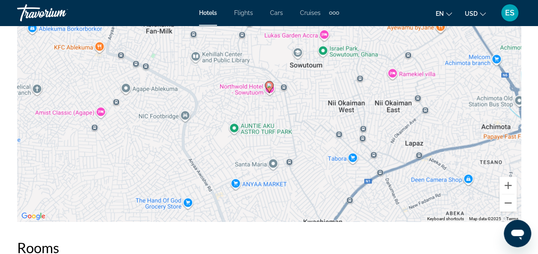
scroll to position [1051, 0]
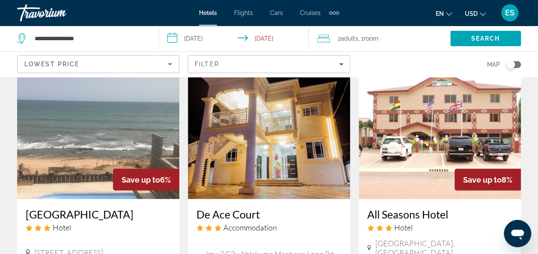
scroll to position [678, 0]
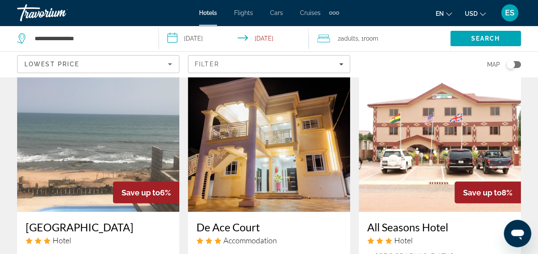
click at [136, 149] on img "Main content" at bounding box center [98, 143] width 162 height 137
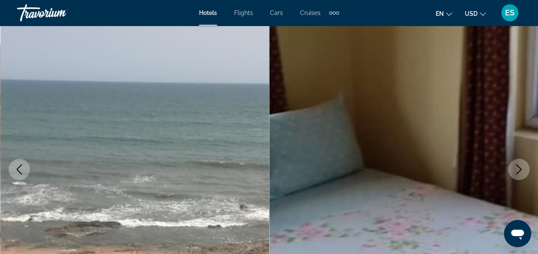
scroll to position [60, 0]
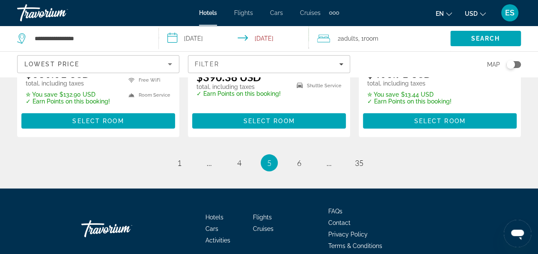
scroll to position [1257, 0]
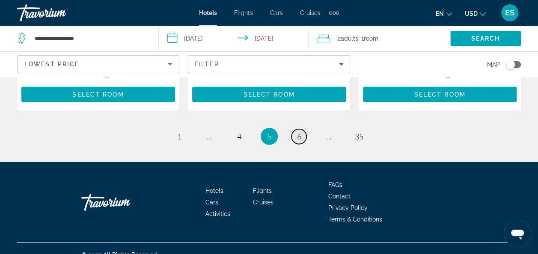
click at [299, 132] on span "6" at bounding box center [299, 136] width 4 height 9
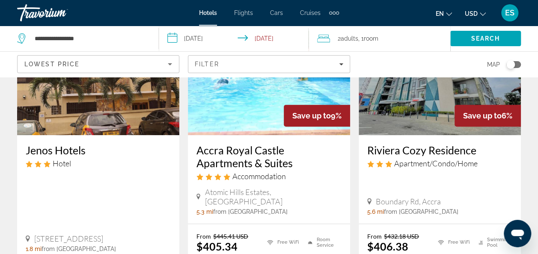
scroll to position [137, 0]
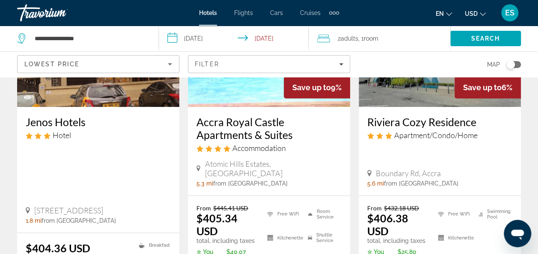
click at [423, 124] on h3 "Riviera Cozy Residence" at bounding box center [439, 122] width 145 height 13
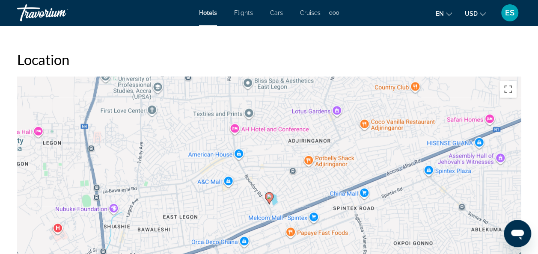
scroll to position [936, 0]
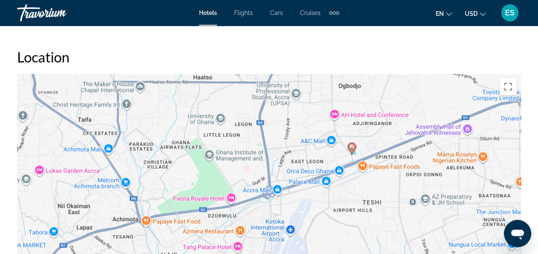
click at [354, 161] on div "To activate drag with keyboard, press Alt + Enter. Once in keyboard drag state,…" at bounding box center [269, 202] width 504 height 257
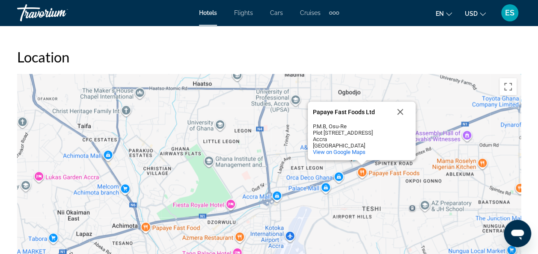
click at [367, 202] on div "To activate drag with keyboard, press Alt + Enter. Once in keyboard drag state,…" at bounding box center [269, 202] width 504 height 257
click at [360, 193] on div "To activate drag with keyboard, press Alt + Enter. Once in keyboard drag state,…" at bounding box center [269, 202] width 504 height 257
click at [449, 101] on div "To activate drag with keyboard, press Alt + Enter. Once in keyboard drag state,…" at bounding box center [269, 202] width 504 height 257
click at [400, 115] on button "Close" at bounding box center [400, 112] width 21 height 21
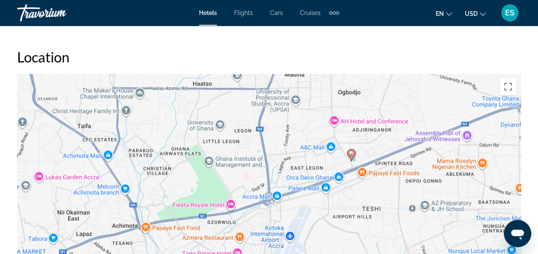
click at [351, 153] on image "Main content" at bounding box center [351, 153] width 5 height 5
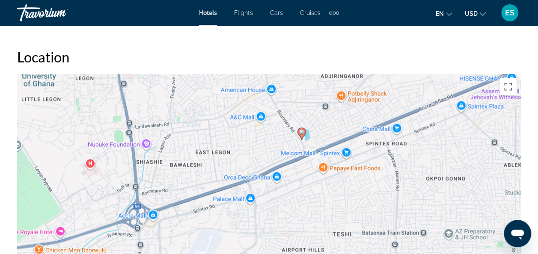
click at [304, 136] on icon "Main content" at bounding box center [301, 134] width 9 height 12
click at [301, 132] on image "Main content" at bounding box center [301, 132] width 5 height 5
click at [304, 135] on icon "Main content" at bounding box center [301, 133] width 8 height 11
click at [301, 132] on image "Main content" at bounding box center [301, 132] width 5 height 5
click at [305, 129] on gmp-advanced-marker "Main content" at bounding box center [301, 133] width 9 height 13
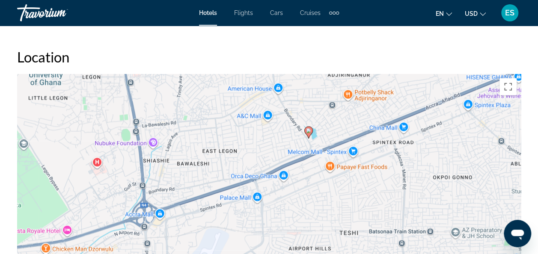
click at [462, 141] on div "To activate drag with keyboard, press Alt + Enter. Once in keyboard drag state,…" at bounding box center [269, 202] width 504 height 257
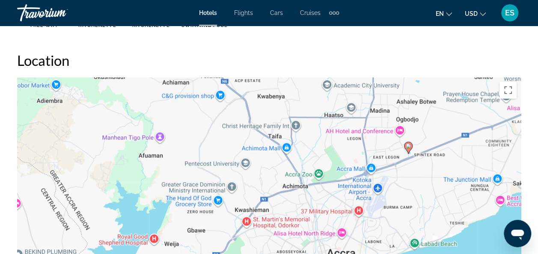
scroll to position [933, 0]
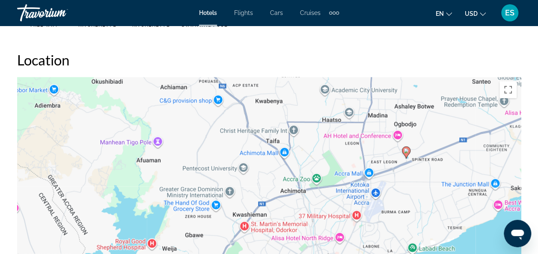
click at [318, 78] on div "To activate drag with keyboard, press Alt + Enter. Once in keyboard drag state,…" at bounding box center [269, 205] width 504 height 257
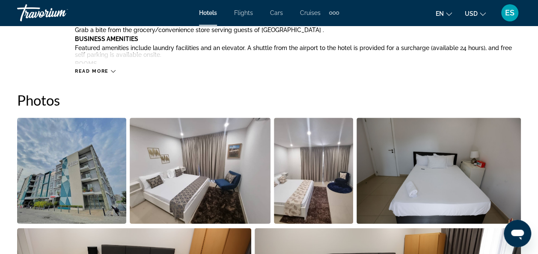
scroll to position [526, 0]
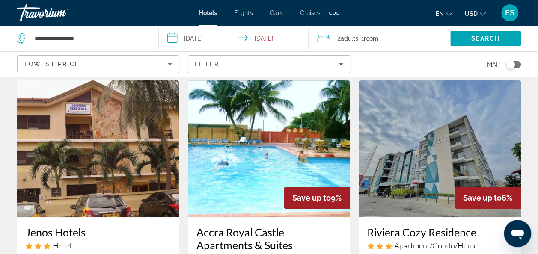
scroll to position [27, 0]
click at [291, 232] on h3 "Accra Royal Castle Apartments & Suites" at bounding box center [268, 239] width 145 height 26
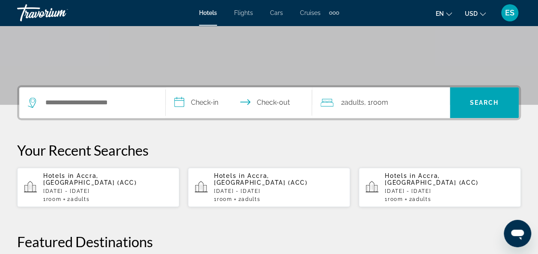
scroll to position [152, 0]
